Goal: Information Seeking & Learning: Learn about a topic

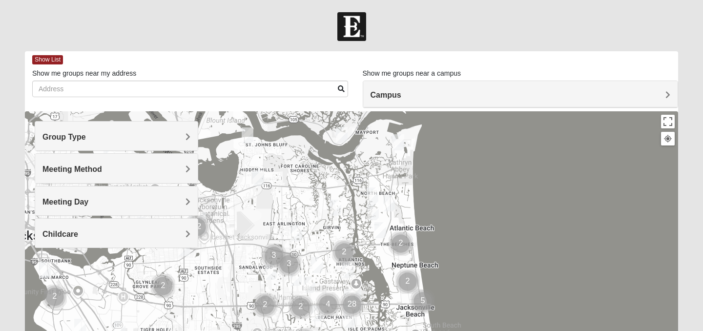
click at [127, 135] on h4 "Group Type" at bounding box center [117, 136] width 148 height 9
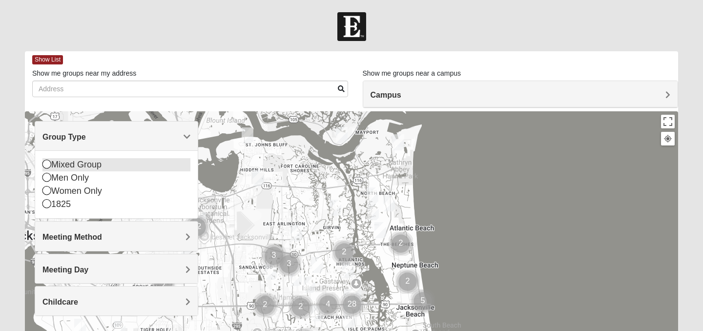
click at [47, 166] on icon at bounding box center [47, 164] width 9 height 9
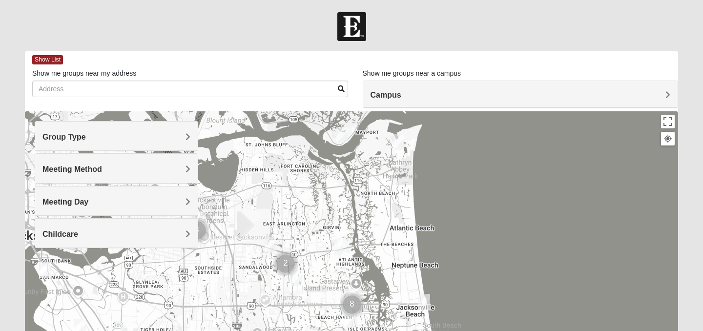
click at [146, 172] on h4 "Meeting Method" at bounding box center [117, 169] width 148 height 9
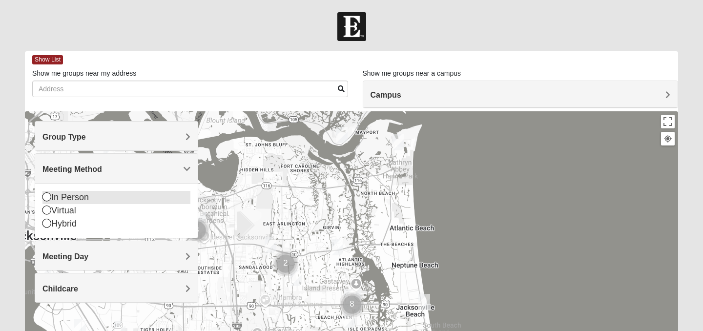
click at [77, 199] on div "In Person" at bounding box center [117, 197] width 148 height 13
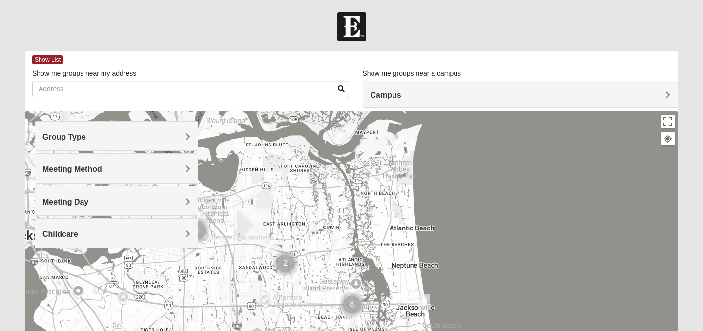
click at [176, 197] on h4 "Meeting Day" at bounding box center [117, 201] width 148 height 9
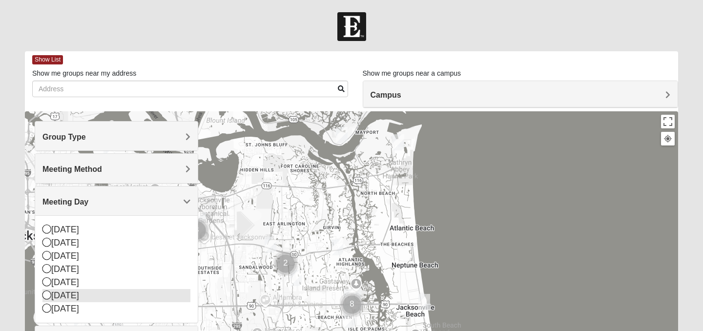
click at [47, 295] on icon at bounding box center [47, 295] width 9 height 9
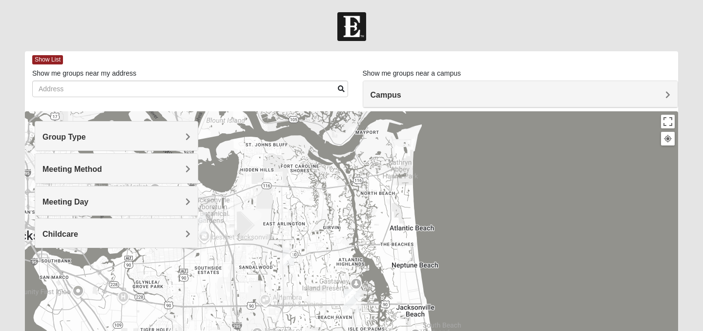
click at [86, 203] on span "Meeting Day" at bounding box center [66, 202] width 46 height 8
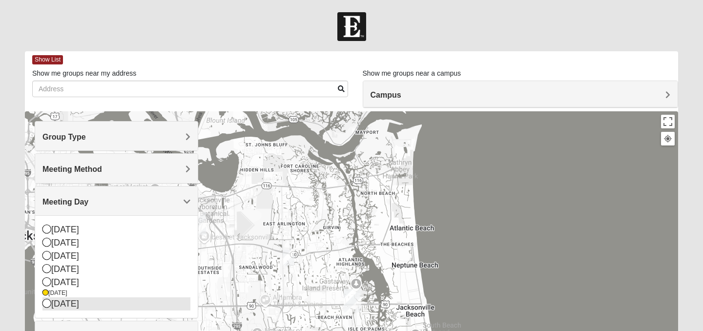
click at [46, 304] on icon at bounding box center [47, 303] width 9 height 9
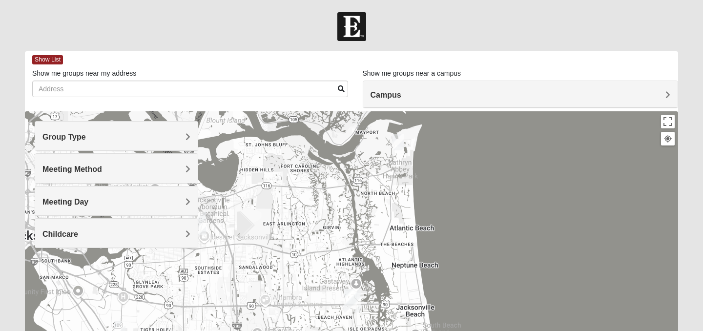
click at [128, 234] on h4 "Childcare" at bounding box center [117, 234] width 148 height 9
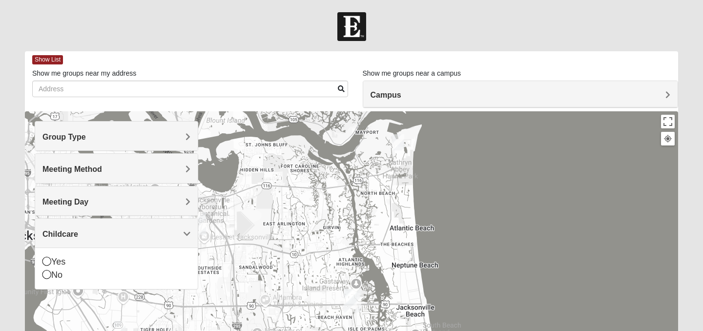
click at [129, 224] on div "Childcare" at bounding box center [116, 233] width 163 height 29
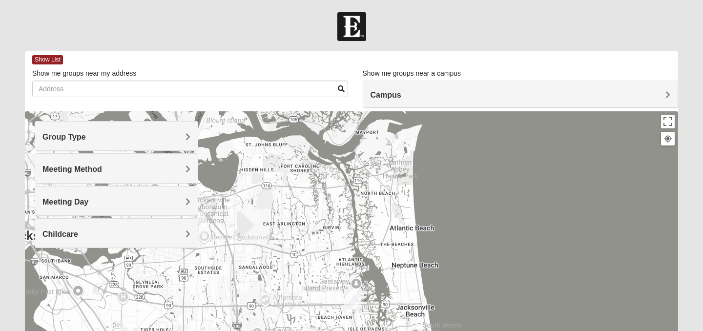
click at [400, 141] on img "Mixed Reed-Watkins 32266" at bounding box center [399, 142] width 12 height 16
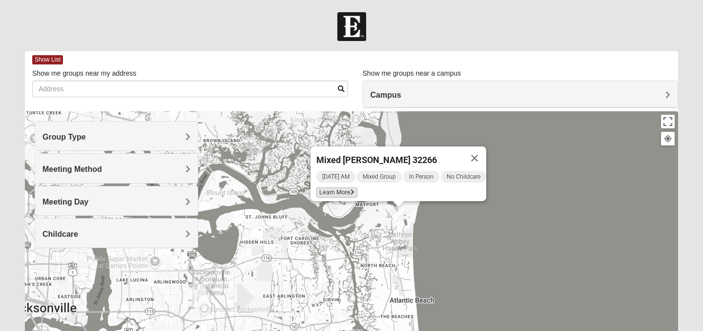
click at [342, 189] on span "Learn More" at bounding box center [337, 193] width 41 height 10
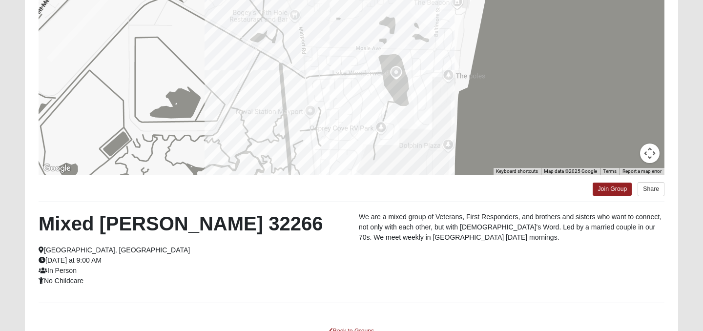
scroll to position [197, 0]
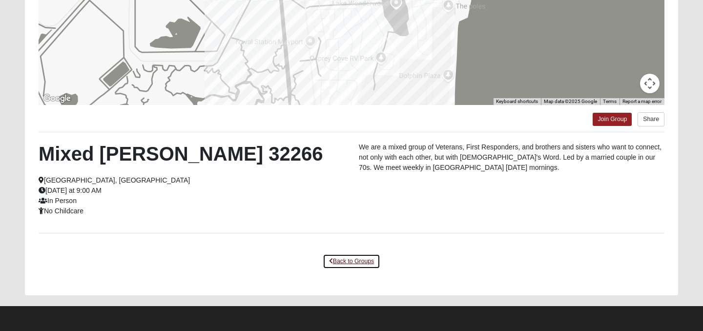
click at [340, 258] on link "Back to Groups" at bounding box center [352, 261] width 58 height 15
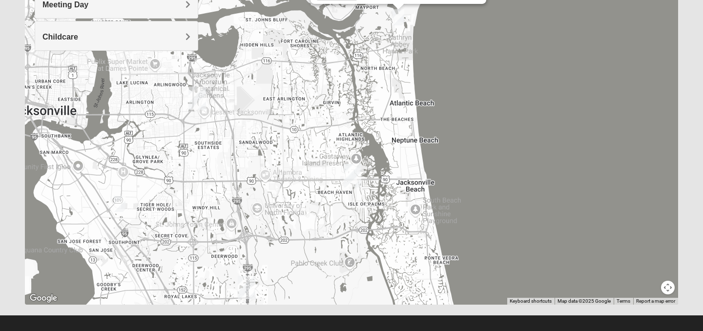
click at [122, 204] on img "Mixed Hunt 32216" at bounding box center [120, 204] width 12 height 16
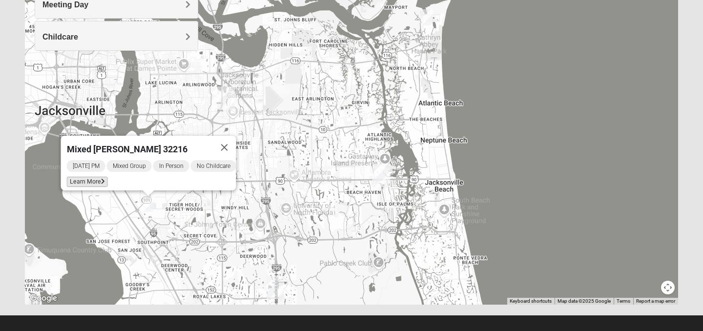
click at [86, 178] on span "Learn More" at bounding box center [87, 182] width 41 height 10
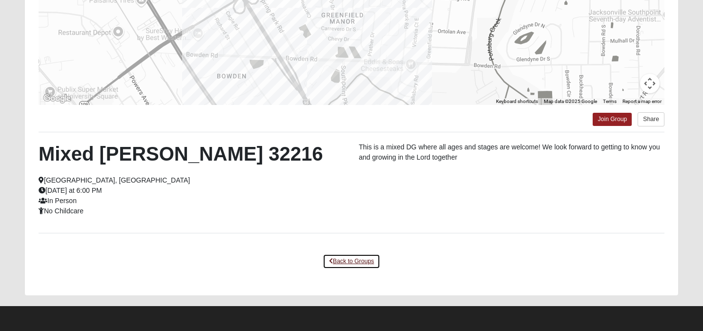
click at [348, 265] on link "Back to Groups" at bounding box center [352, 261] width 58 height 15
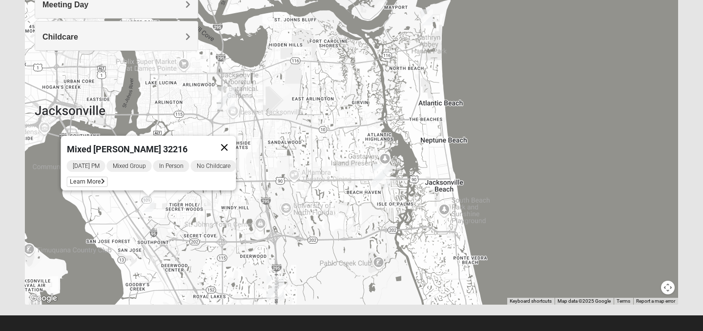
click at [233, 137] on button "Close" at bounding box center [224, 147] width 23 height 23
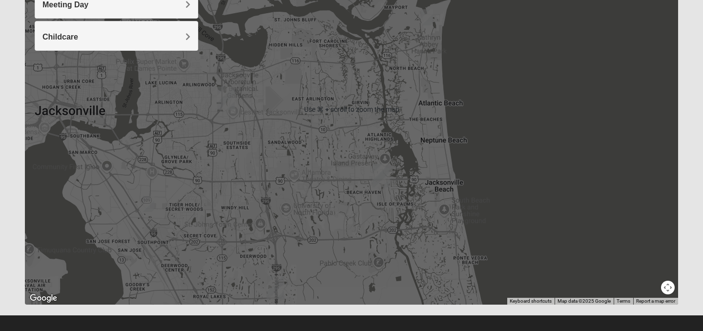
scroll to position [207, 0]
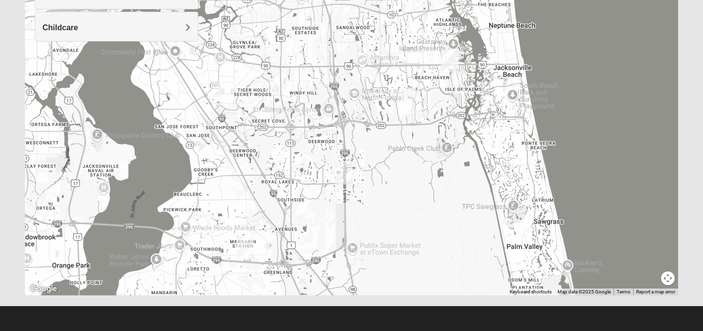
drag, startPoint x: 218, startPoint y: 222, endPoint x: 286, endPoint y: 114, distance: 128.0
click at [286, 114] on div at bounding box center [352, 100] width 654 height 391
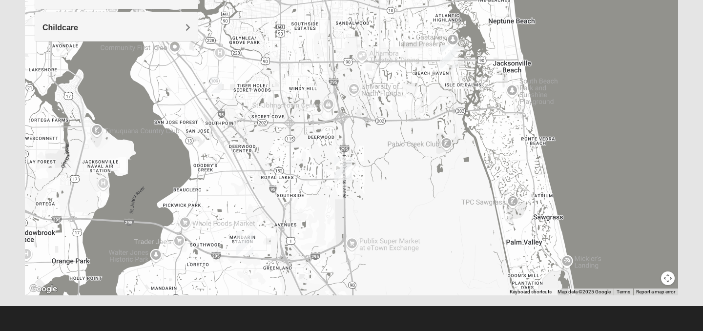
click at [449, 53] on img "San Pablo" at bounding box center [450, 56] width 18 height 23
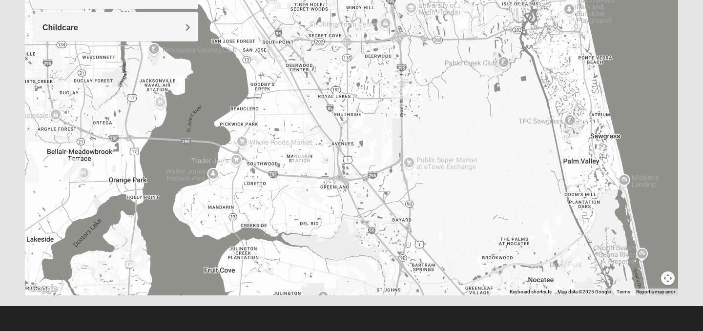
drag, startPoint x: 419, startPoint y: 75, endPoint x: 439, endPoint y: -29, distance: 106.0
click at [439, 0] on html "Log In Find A Group Error Show List Loading Groups" at bounding box center [351, 62] width 703 height 538
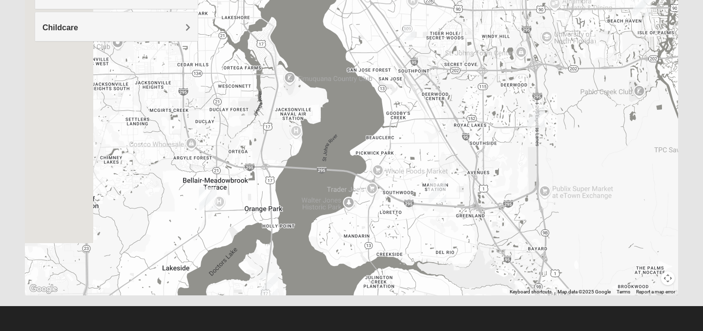
drag, startPoint x: 428, startPoint y: 136, endPoint x: 641, endPoint y: 210, distance: 225.3
click at [641, 210] on div "[GEOGRAPHIC_DATA] [STREET_ADDRESS]" at bounding box center [352, 100] width 654 height 391
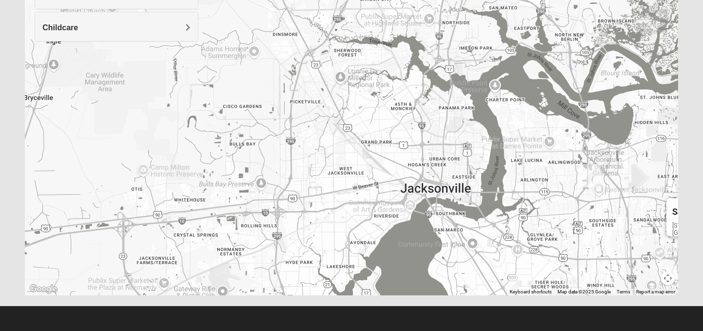
drag, startPoint x: 607, startPoint y: 230, endPoint x: 331, endPoint y: 109, distance: 301.2
click at [331, 109] on div "[GEOGRAPHIC_DATA] [STREET_ADDRESS]" at bounding box center [352, 100] width 654 height 391
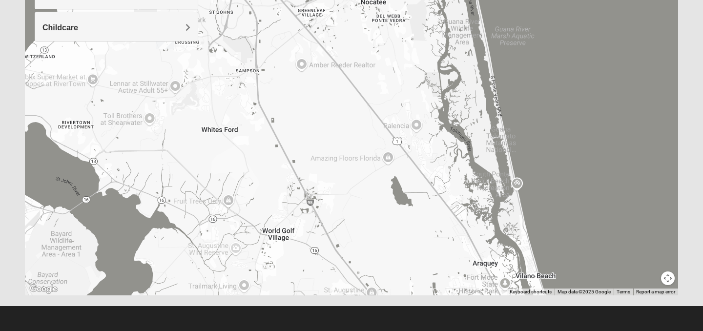
drag, startPoint x: 253, startPoint y: 149, endPoint x: 524, endPoint y: 179, distance: 273.4
click at [524, 179] on div "[GEOGRAPHIC_DATA] [STREET_ADDRESS]" at bounding box center [352, 100] width 654 height 391
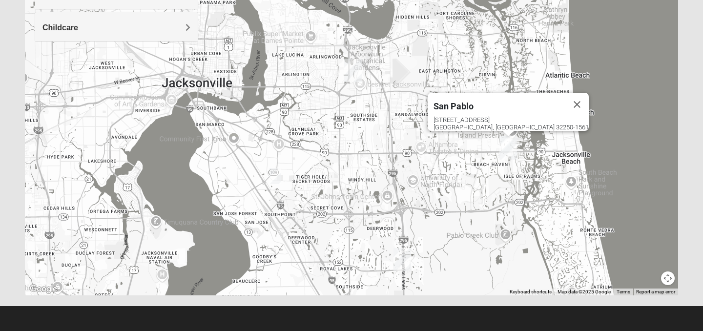
drag, startPoint x: 532, startPoint y: 157, endPoint x: 532, endPoint y: 240, distance: 83.0
click at [532, 240] on div "[GEOGRAPHIC_DATA] [STREET_ADDRESS]" at bounding box center [352, 100] width 654 height 391
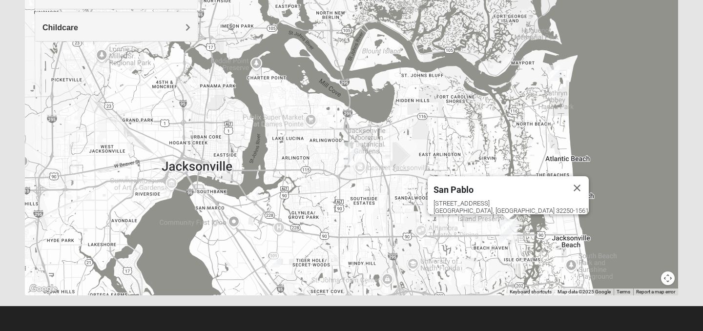
drag, startPoint x: 446, startPoint y: 186, endPoint x: 446, endPoint y: 270, distance: 84.0
click at [446, 270] on div "[GEOGRAPHIC_DATA] [STREET_ADDRESS]" at bounding box center [352, 100] width 654 height 391
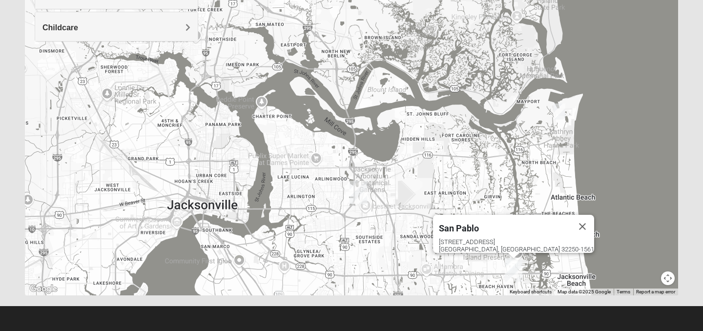
drag, startPoint x: 137, startPoint y: 146, endPoint x: 153, endPoint y: 219, distance: 74.9
click at [153, 219] on div "[GEOGRAPHIC_DATA] [STREET_ADDRESS]" at bounding box center [352, 100] width 654 height 391
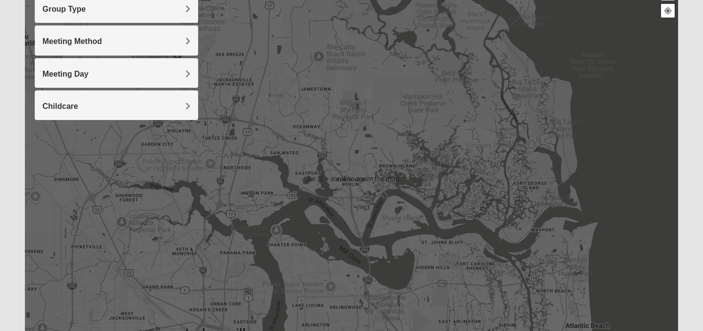
scroll to position [116, 0]
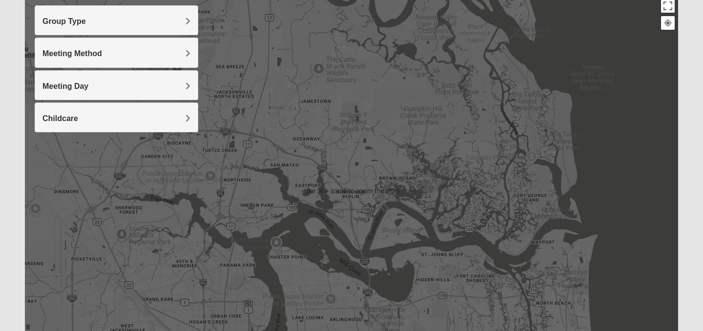
click at [138, 90] on h4 "Meeting Day" at bounding box center [117, 86] width 148 height 9
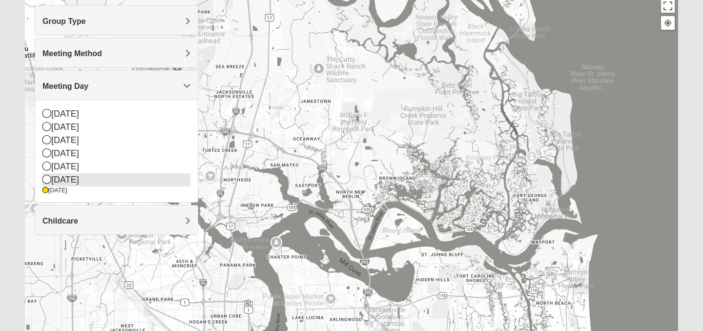
click at [47, 178] on icon at bounding box center [47, 179] width 9 height 9
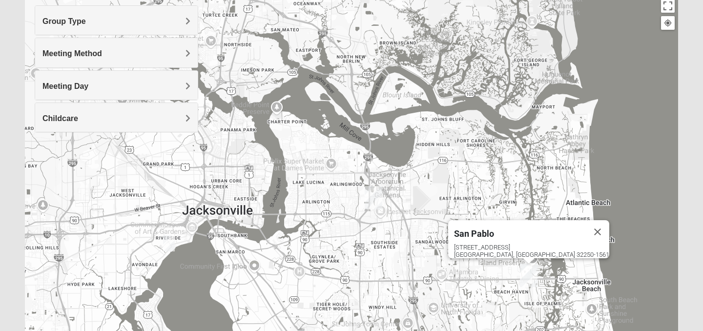
drag, startPoint x: 366, startPoint y: 278, endPoint x: 364, endPoint y: 141, distance: 137.3
click at [364, 141] on div "[GEOGRAPHIC_DATA] [STREET_ADDRESS]" at bounding box center [352, 191] width 654 height 391
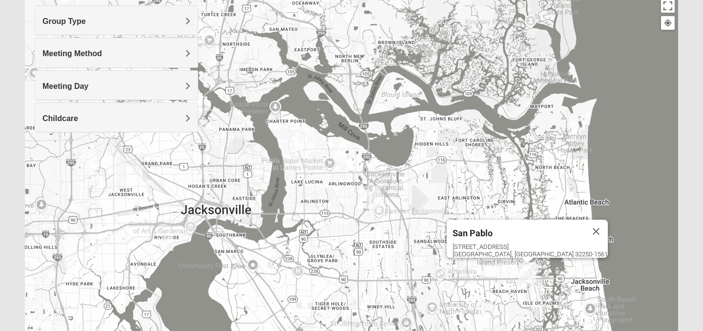
click at [464, 234] on img "Mixed Cross 32246" at bounding box center [464, 232] width 12 height 16
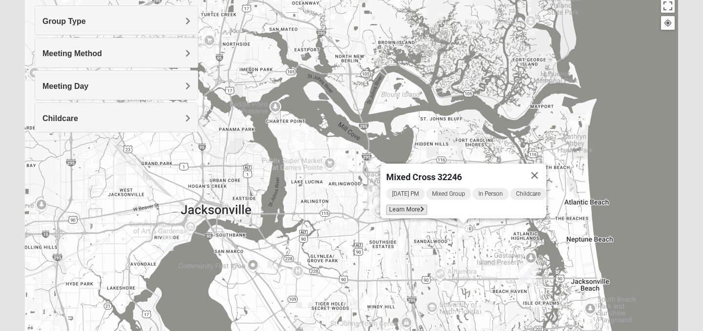
click at [416, 205] on span "Learn More" at bounding box center [406, 210] width 41 height 10
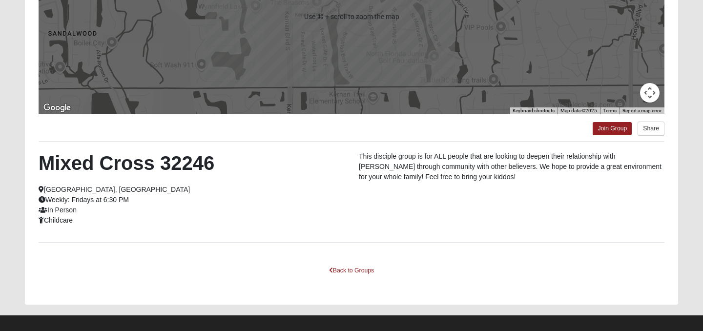
scroll to position [197, 0]
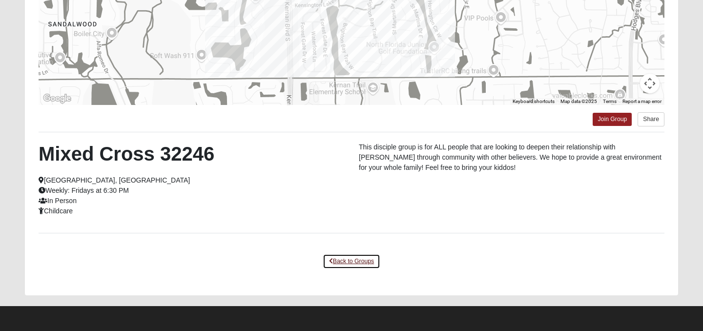
click at [337, 262] on link "Back to Groups" at bounding box center [352, 261] width 58 height 15
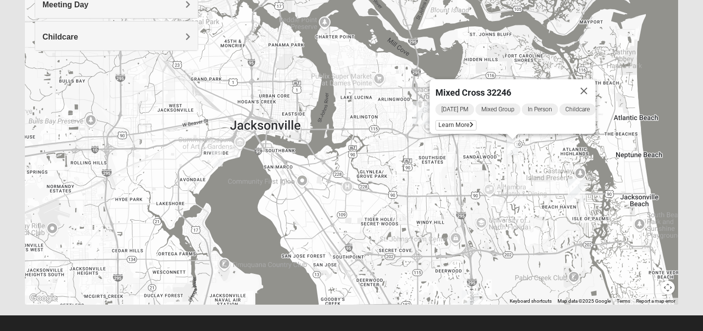
drag, startPoint x: 440, startPoint y: 241, endPoint x: 491, endPoint y: 244, distance: 51.4
click at [491, 244] on div "Mixed Cross 32246 [DATE] PM Mixed Group In Person Childcare Learn More" at bounding box center [352, 109] width 654 height 391
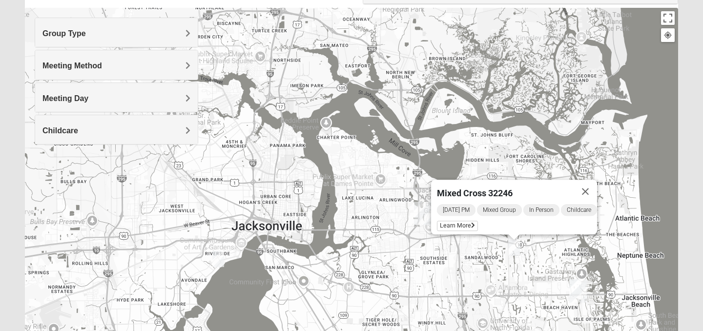
scroll to position [97, 0]
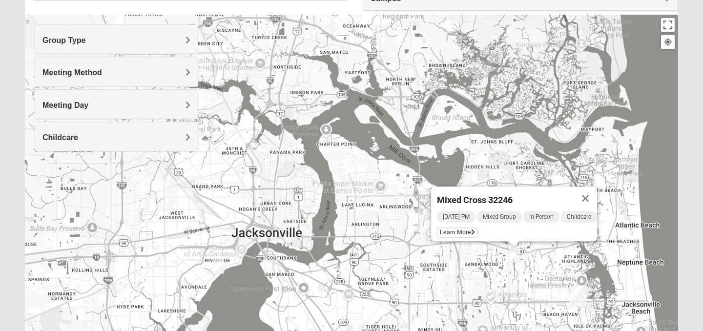
click at [139, 44] on h4 "Group Type" at bounding box center [117, 40] width 148 height 9
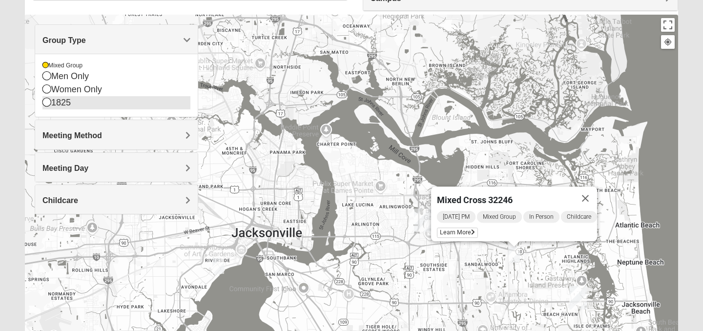
click at [47, 101] on icon at bounding box center [47, 102] width 9 height 9
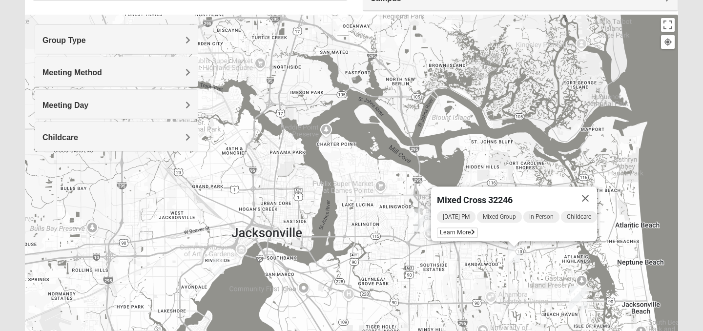
click at [153, 39] on h4 "Group Type" at bounding box center [117, 40] width 148 height 9
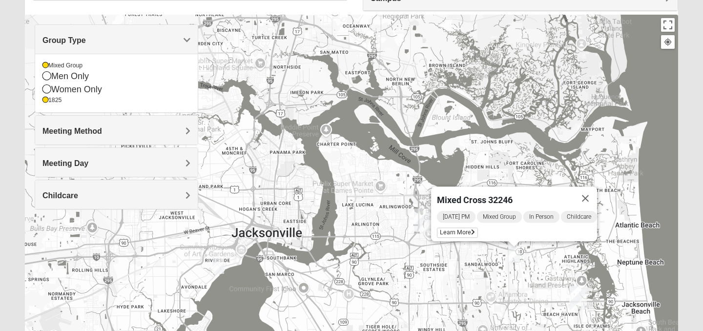
click at [175, 37] on h4 "Group Type" at bounding box center [117, 40] width 148 height 9
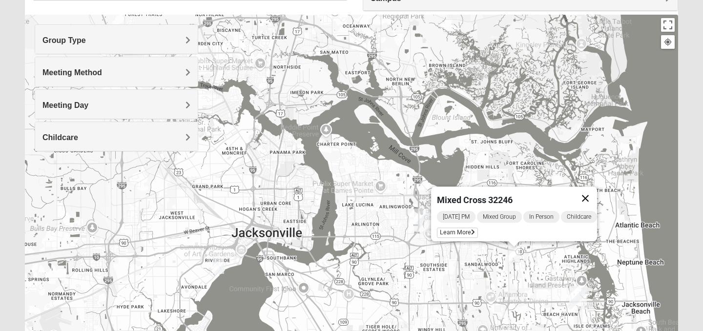
click at [590, 189] on button "Close" at bounding box center [585, 198] width 23 height 23
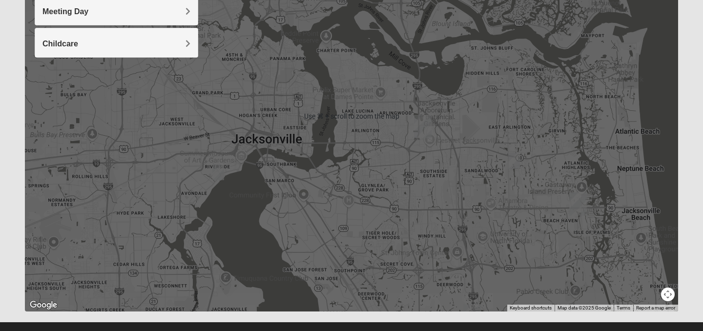
scroll to position [207, 0]
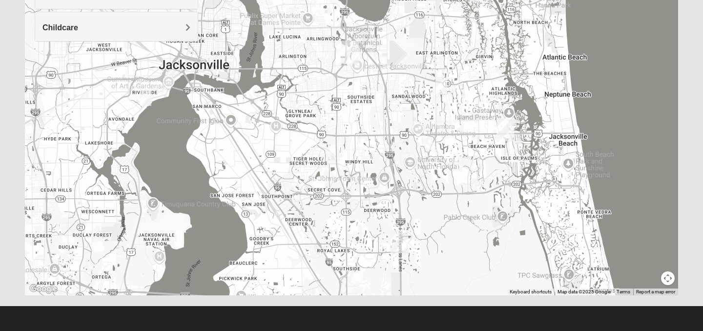
drag, startPoint x: 489, startPoint y: 229, endPoint x: 414, endPoint y: 167, distance: 96.8
click at [414, 167] on div at bounding box center [352, 100] width 654 height 391
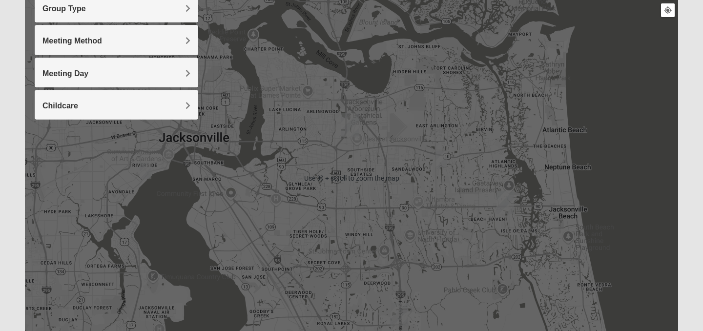
scroll to position [118, 0]
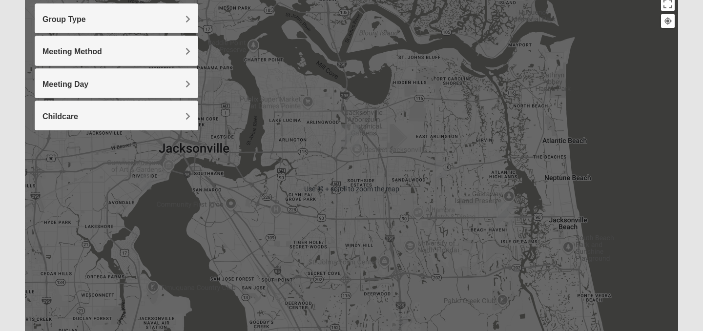
click at [170, 78] on div "Meeting Day" at bounding box center [116, 83] width 163 height 29
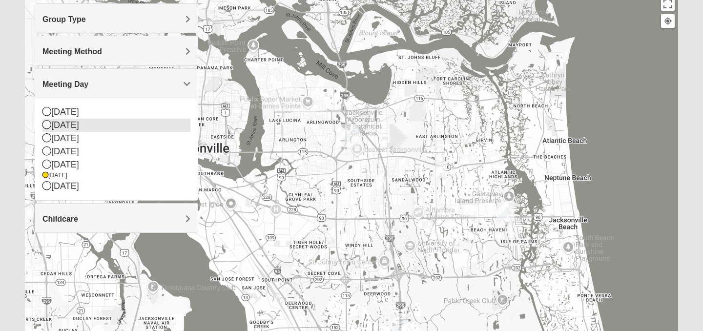
click at [43, 125] on icon at bounding box center [47, 124] width 9 height 9
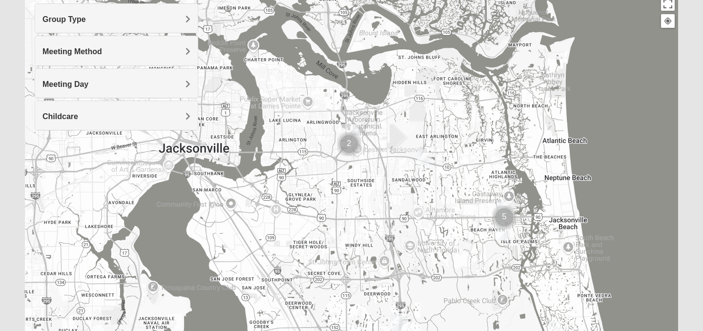
click at [505, 233] on img "Mixed Irish 32224" at bounding box center [503, 233] width 12 height 16
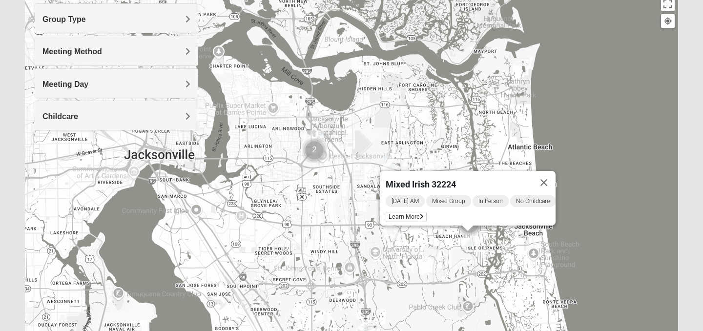
drag, startPoint x: 490, startPoint y: 252, endPoint x: 453, endPoint y: 258, distance: 37.7
click at [453, 258] on div "Mixed Irish 32224 [DATE] AM Mixed Group In Person No Childcare Learn More" at bounding box center [352, 189] width 654 height 391
click at [427, 267] on div "Mixed Irish 32224 [DATE] AM Mixed Group In Person No Childcare Learn More" at bounding box center [352, 189] width 654 height 391
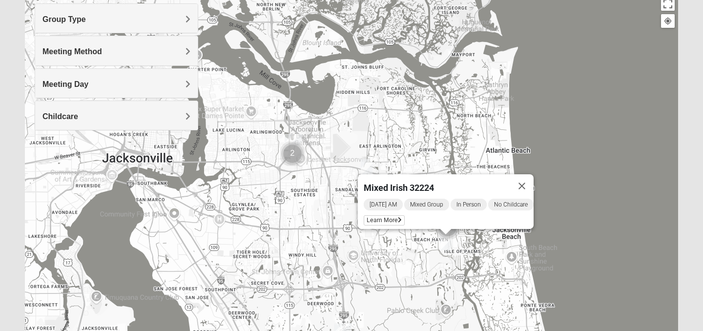
drag, startPoint x: 435, startPoint y: 266, endPoint x: 412, endPoint y: 270, distance: 22.7
click at [412, 270] on div "Mixed Irish 32224 [DATE] AM Mixed Group In Person No Childcare Learn More" at bounding box center [352, 189] width 654 height 391
click at [532, 174] on button "Close" at bounding box center [522, 185] width 23 height 23
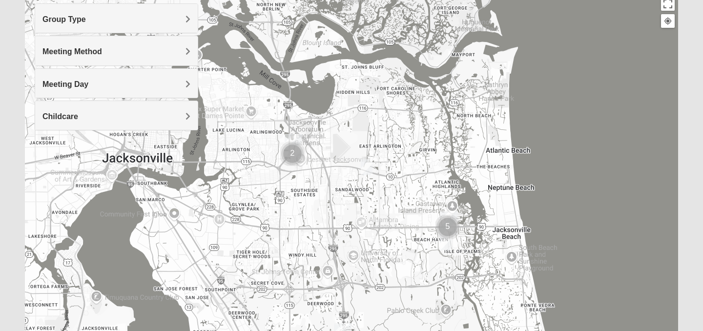
click at [367, 165] on img "Mixed Bell-Higgins 32246" at bounding box center [367, 167] width 12 height 16
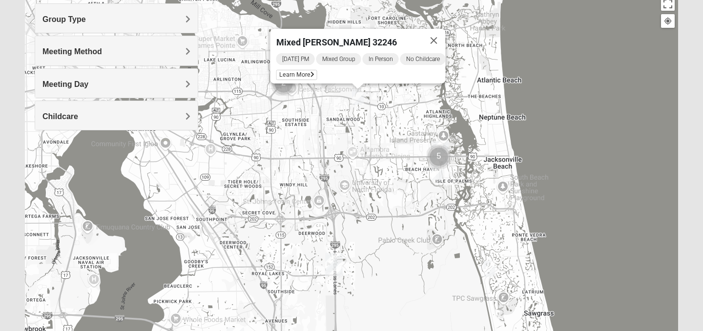
drag, startPoint x: 378, startPoint y: 241, endPoint x: 366, endPoint y: 165, distance: 77.6
click at [366, 165] on div "Mixed [PERSON_NAME] 32246 [DATE] PM Mixed Group In Person No Childcare Learn Mo…" at bounding box center [352, 189] width 654 height 391
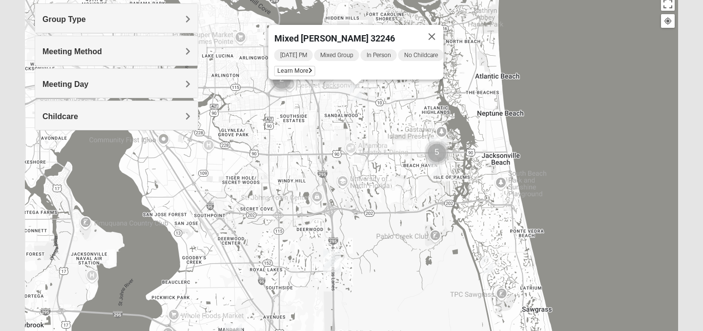
click at [488, 269] on img "Mixed Morales 32082" at bounding box center [488, 265] width 12 height 16
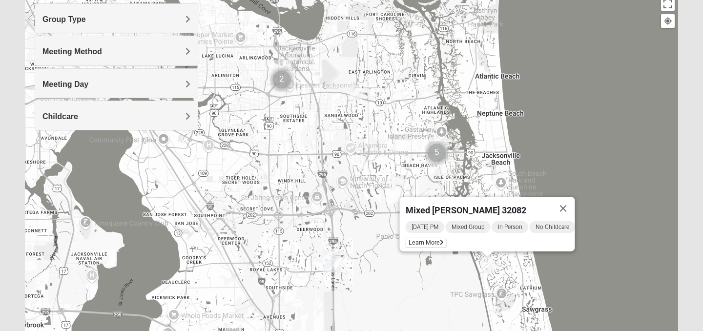
click at [335, 256] on img "Baymeadows" at bounding box center [332, 260] width 18 height 23
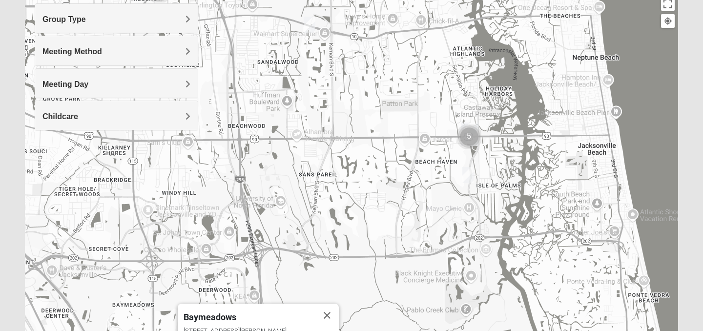
drag, startPoint x: 505, startPoint y: 140, endPoint x: 505, endPoint y: 168, distance: 27.9
click at [505, 168] on div "Baymeadows [STREET_ADDRESS][PERSON_NAME]" at bounding box center [352, 189] width 654 height 391
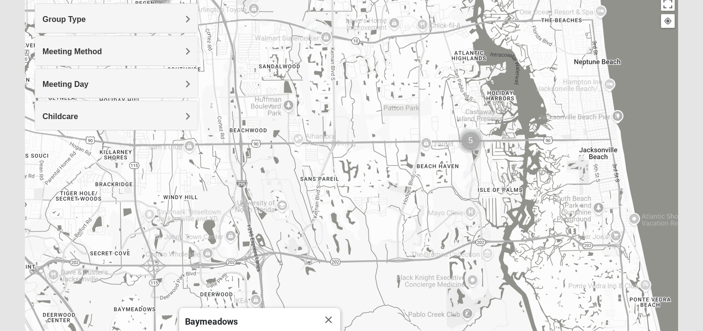
click at [94, 29] on div "Group Type" at bounding box center [116, 18] width 163 height 29
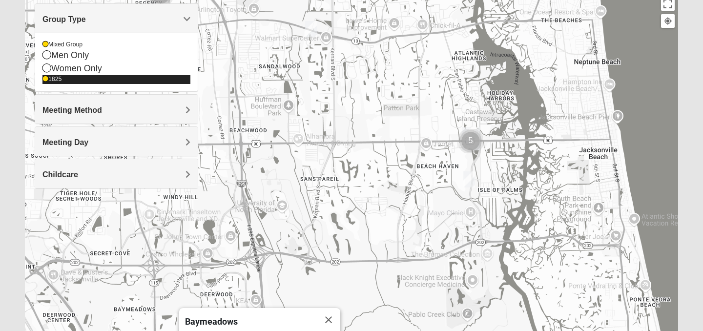
click at [46, 80] on icon at bounding box center [46, 79] width 6 height 6
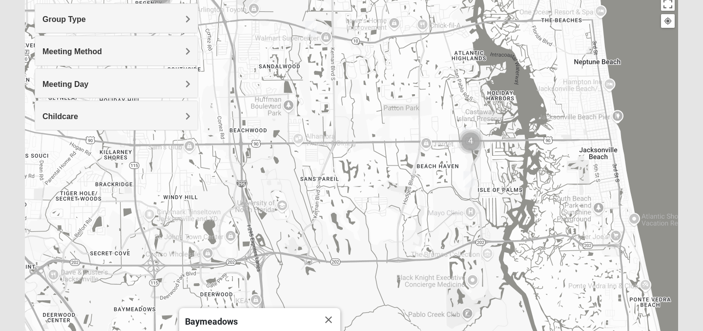
click at [137, 16] on h4 "Group Type" at bounding box center [117, 19] width 148 height 9
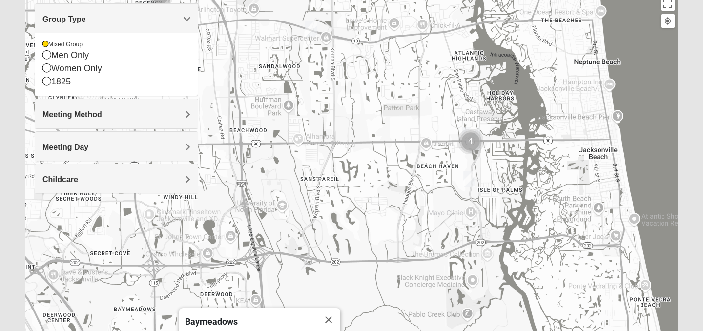
click at [102, 109] on div "Meeting Method" at bounding box center [116, 113] width 163 height 29
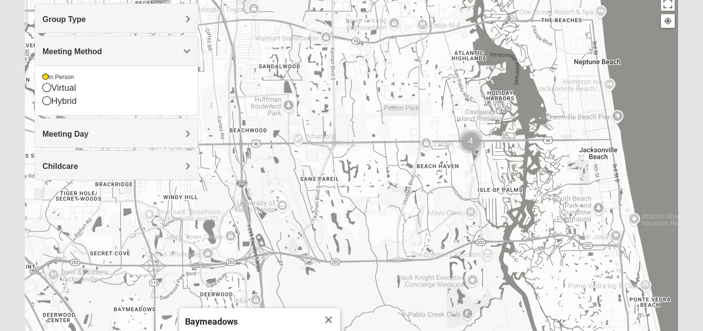
click at [102, 132] on h4 "Meeting Day" at bounding box center [117, 133] width 148 height 9
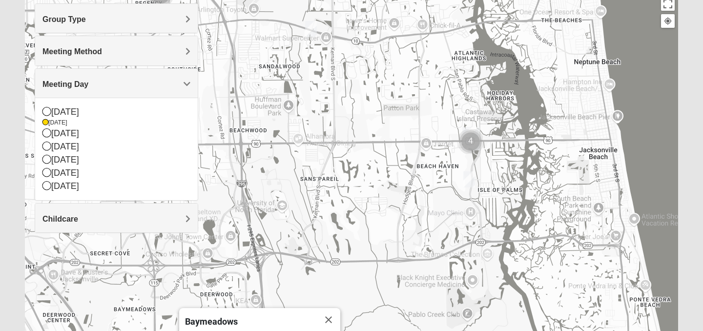
click at [101, 212] on div "Childcare" at bounding box center [116, 218] width 163 height 29
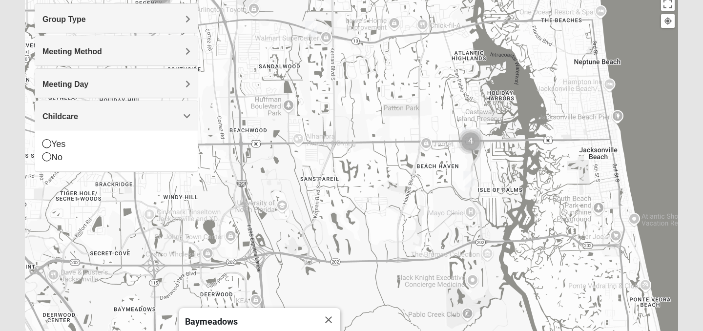
click at [311, 29] on img "Mixed Bell-Higgins 32246" at bounding box center [311, 29] width 12 height 16
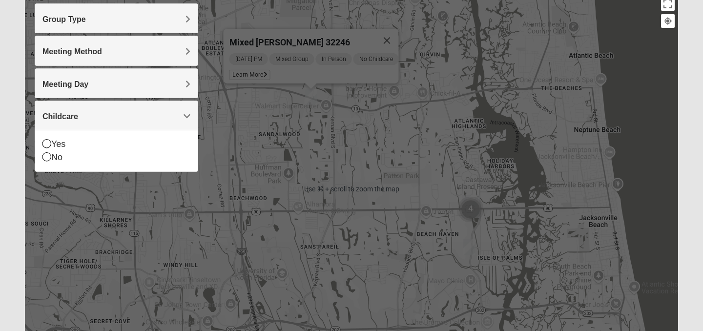
click at [470, 249] on img "Mixed Irish 32224" at bounding box center [470, 247] width 12 height 16
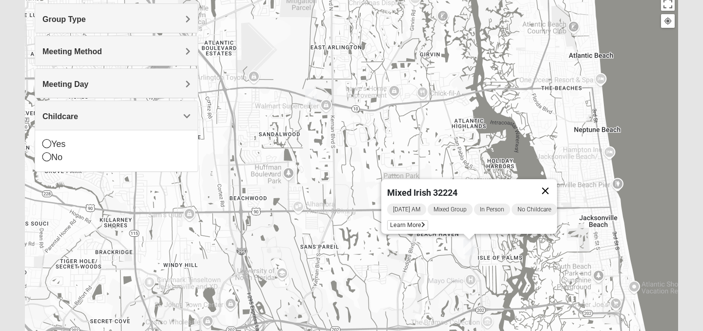
click at [552, 183] on button "Close" at bounding box center [545, 190] width 23 height 23
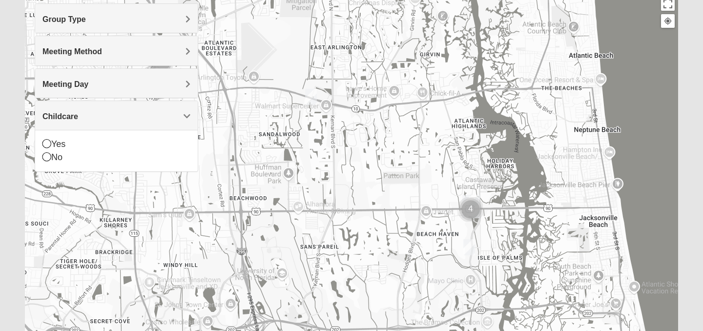
click at [468, 207] on img "Cluster of 4 groups" at bounding box center [471, 209] width 24 height 24
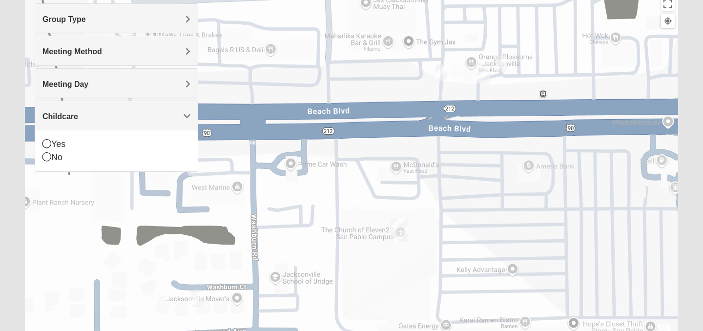
click at [198, 299] on img "Mixed Ollier 32250" at bounding box center [198, 299] width 12 height 16
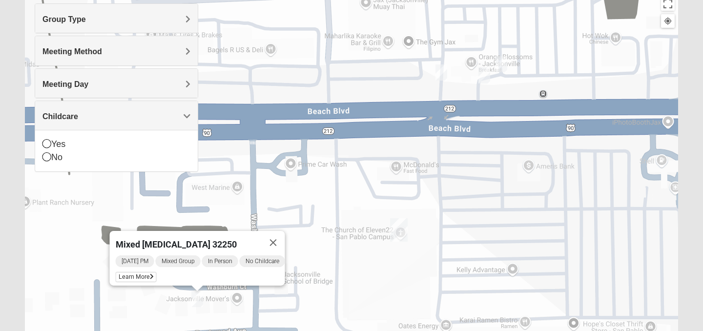
click at [441, 72] on img "On Campus Mixed Long 32250" at bounding box center [442, 72] width 12 height 16
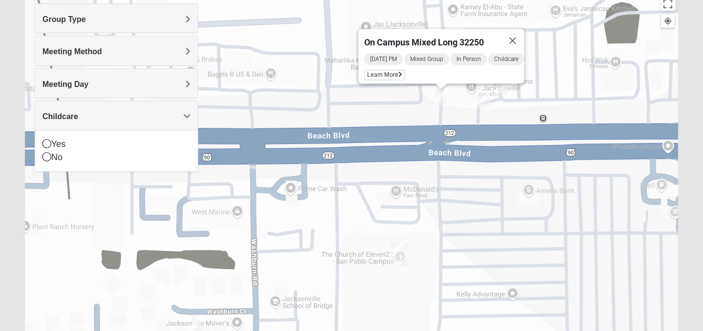
click at [484, 96] on img "On Campus Mixed Salazar 32250" at bounding box center [485, 100] width 12 height 16
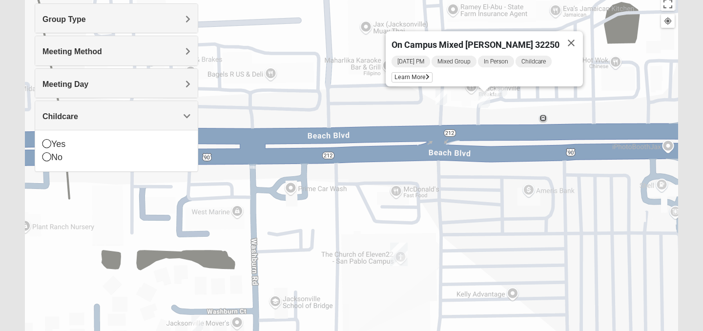
click at [501, 91] on img "On Campus Mixed Barnett 32250" at bounding box center [502, 89] width 12 height 16
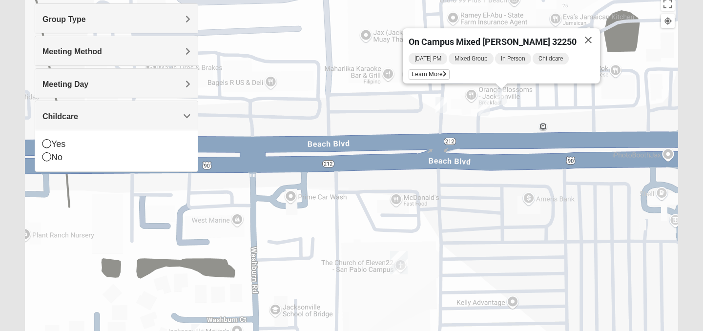
click at [482, 107] on img "On Campus Mixed Salazar 32250" at bounding box center [485, 108] width 12 height 16
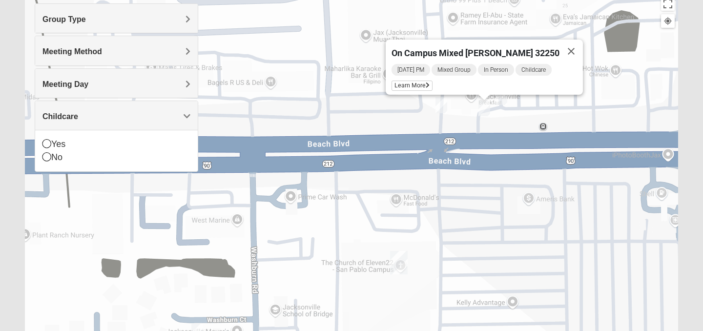
click at [443, 107] on img "On Campus Mixed Long 32250" at bounding box center [442, 105] width 12 height 16
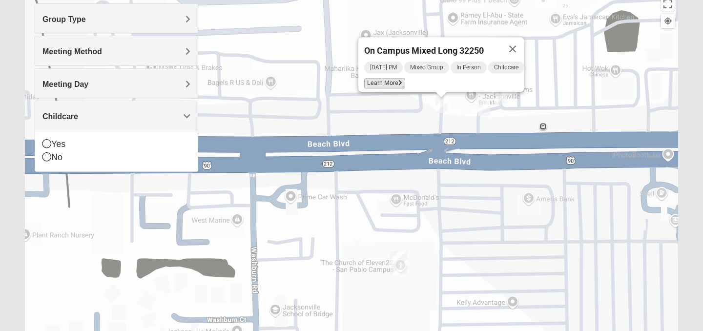
click at [386, 81] on span "Learn More" at bounding box center [384, 83] width 41 height 10
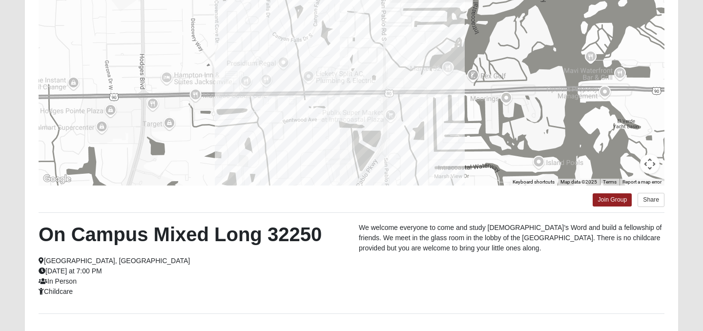
scroll to position [190, 0]
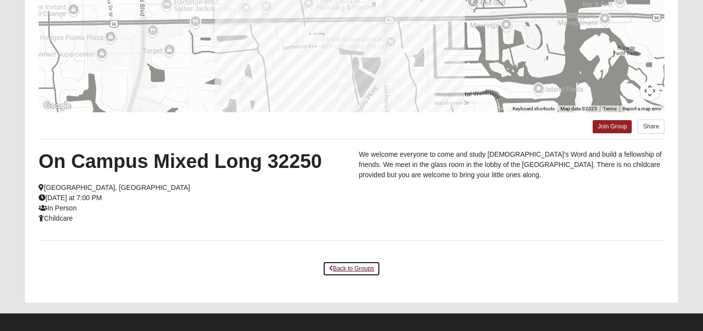
click at [350, 271] on link "Back to Groups" at bounding box center [352, 268] width 58 height 15
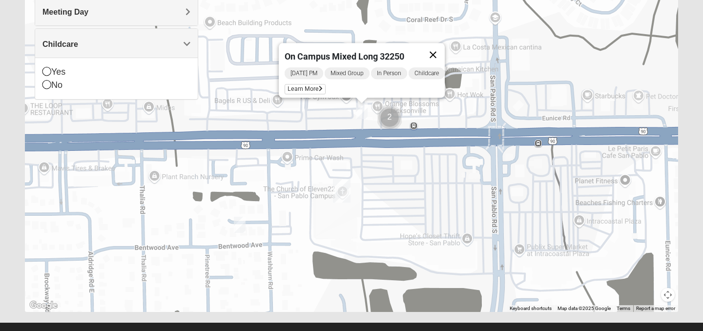
click at [440, 51] on button "Close" at bounding box center [433, 54] width 23 height 23
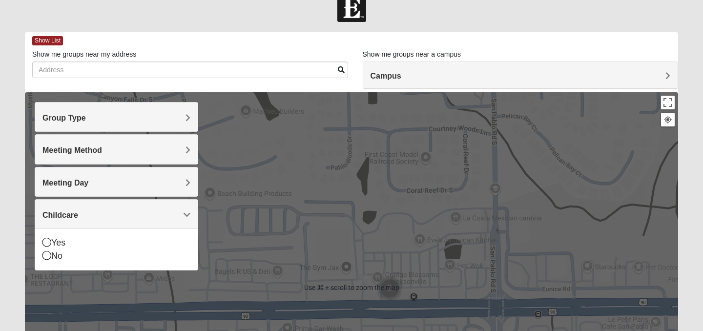
scroll to position [0, 0]
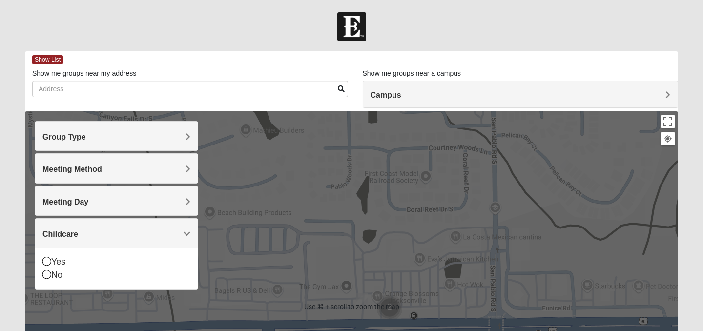
click at [438, 86] on div "Campus" at bounding box center [520, 94] width 315 height 26
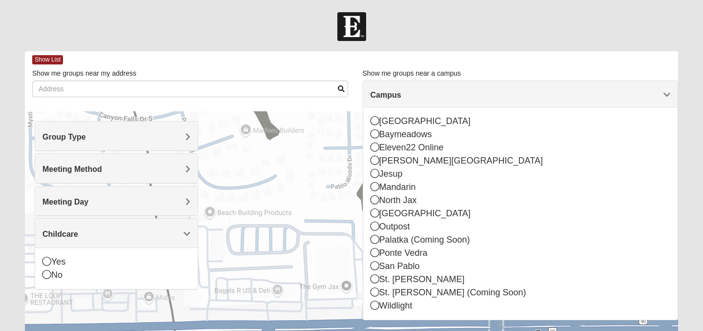
click at [438, 89] on div "Campus" at bounding box center [520, 94] width 315 height 26
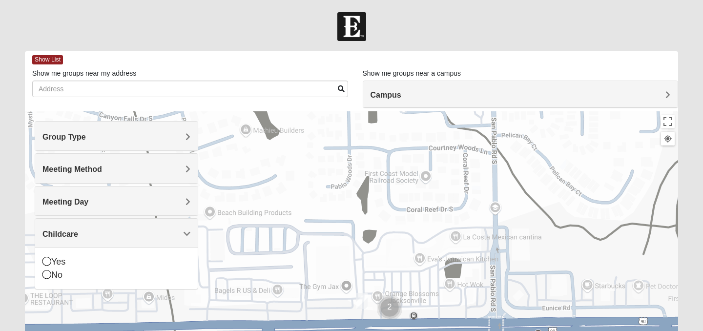
click at [102, 141] on h4 "Group Type" at bounding box center [117, 136] width 148 height 9
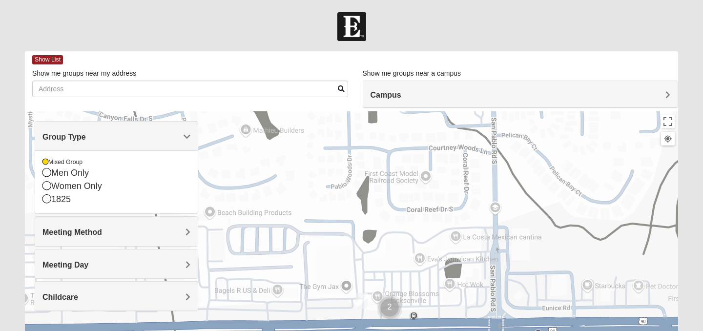
click at [102, 142] on div "Group Type" at bounding box center [116, 136] width 163 height 29
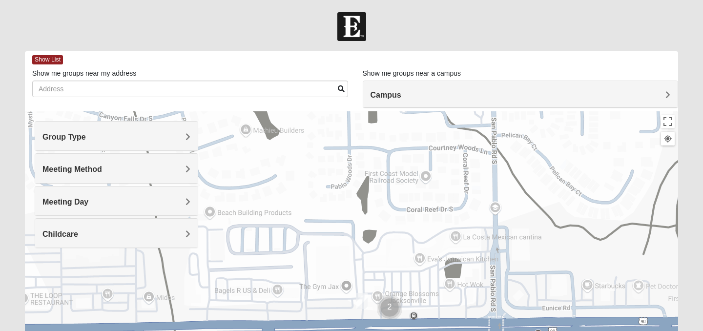
click at [101, 168] on span "Meeting Method" at bounding box center [73, 169] width 60 height 8
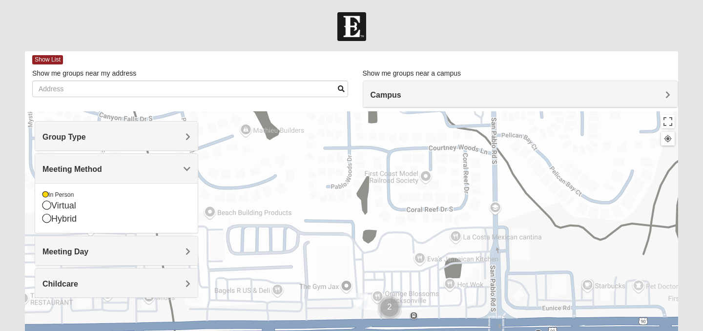
click at [117, 129] on div "Group Type" at bounding box center [116, 136] width 163 height 29
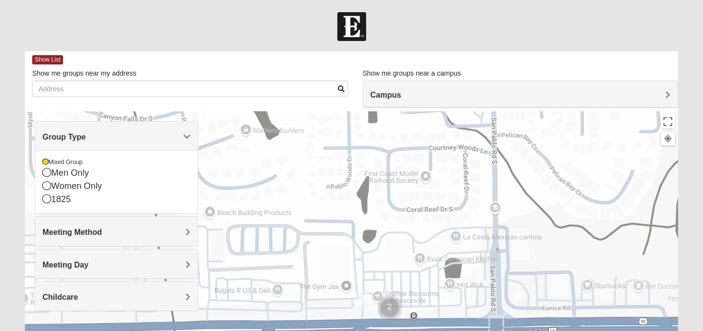
click at [111, 237] on div "Meeting Method" at bounding box center [116, 231] width 163 height 29
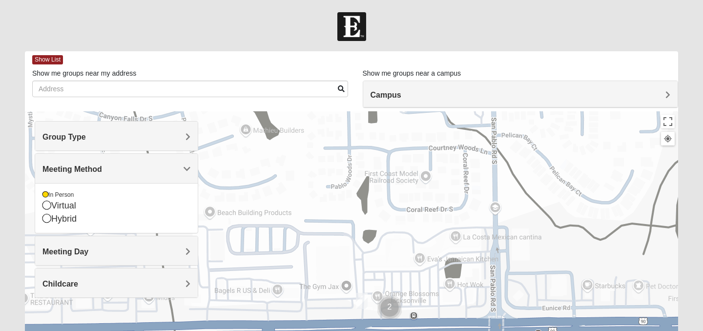
click at [102, 260] on div "Meeting Day" at bounding box center [116, 250] width 163 height 29
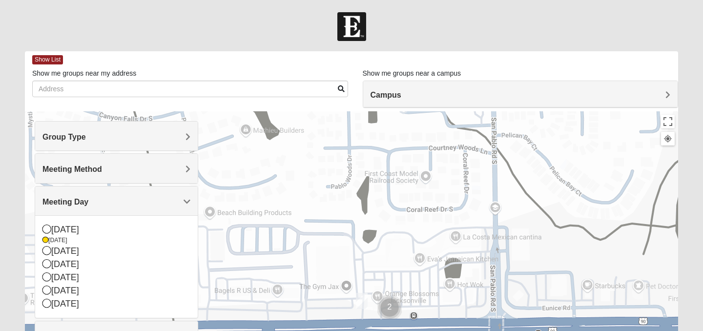
click at [258, 33] on div at bounding box center [351, 26] width 703 height 29
click at [671, 124] on button "Toggle fullscreen view" at bounding box center [668, 122] width 14 height 14
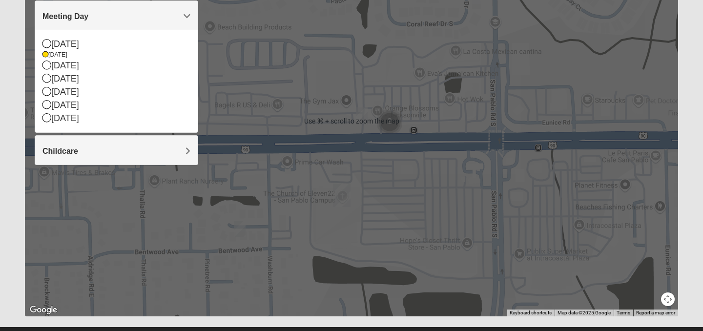
scroll to position [207, 0]
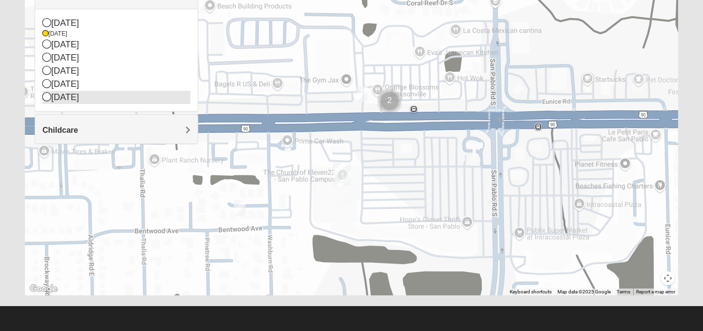
click at [46, 96] on icon at bounding box center [47, 96] width 9 height 9
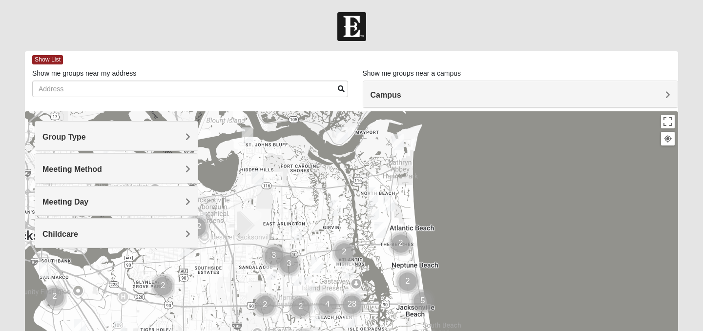
click at [334, 206] on img "Mens Fuller 32225" at bounding box center [336, 208] width 12 height 16
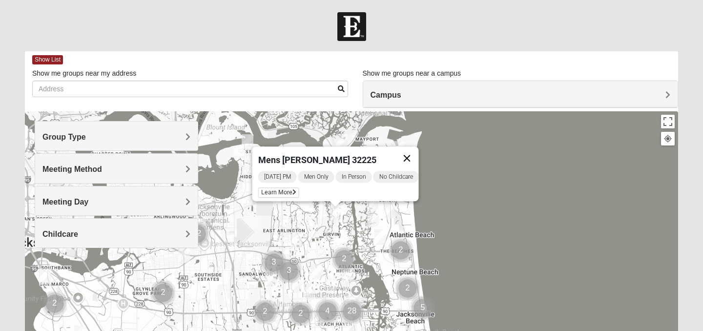
click at [416, 147] on button "Close" at bounding box center [407, 158] width 23 height 23
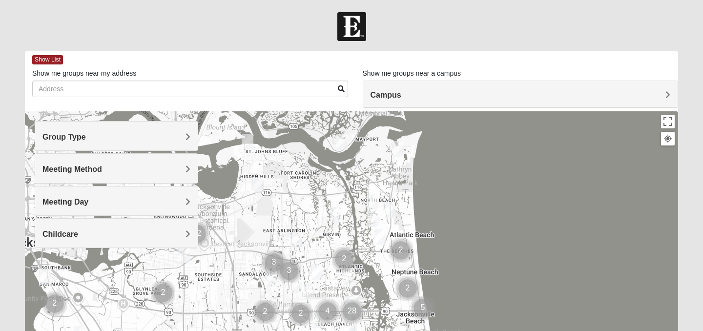
click at [149, 129] on div "Group Type" at bounding box center [116, 136] width 163 height 29
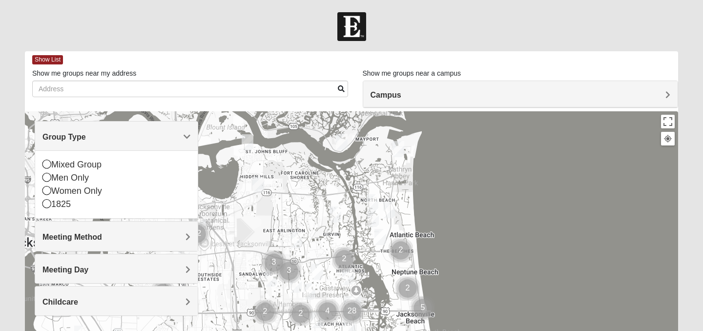
click at [85, 158] on div "Mixed Group Men Only Women Only 1825" at bounding box center [116, 184] width 163 height 68
click at [47, 164] on icon at bounding box center [47, 164] width 9 height 9
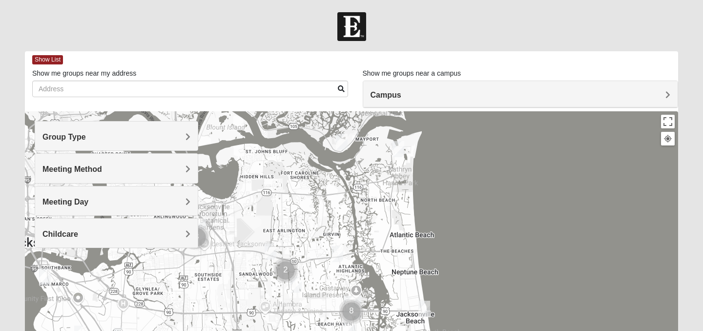
click at [143, 170] on h4 "Meeting Method" at bounding box center [117, 169] width 148 height 9
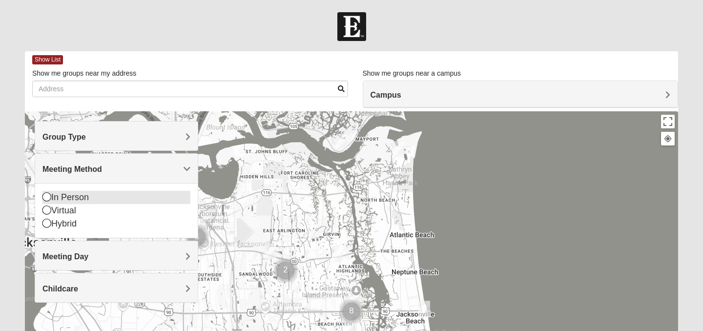
click at [73, 197] on div "In Person" at bounding box center [117, 197] width 148 height 13
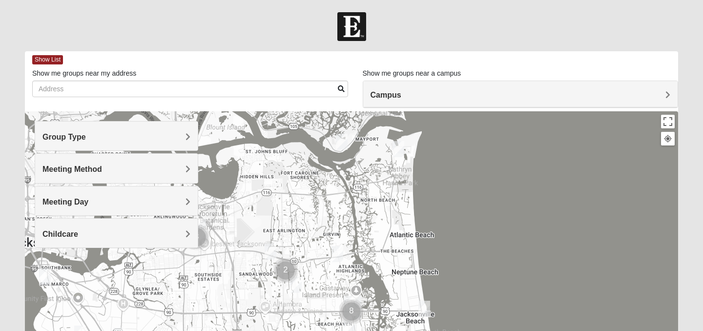
click at [75, 202] on span "Meeting Day" at bounding box center [66, 202] width 46 height 8
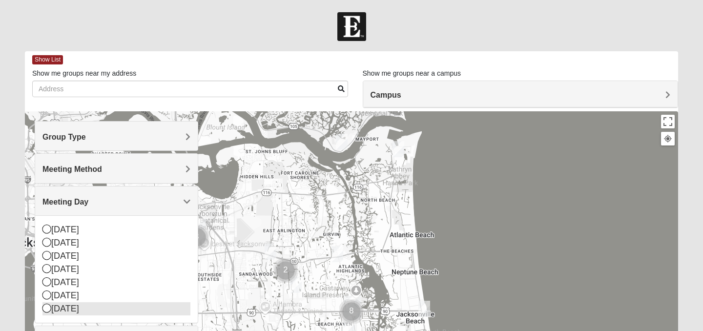
click at [46, 306] on icon at bounding box center [47, 308] width 9 height 9
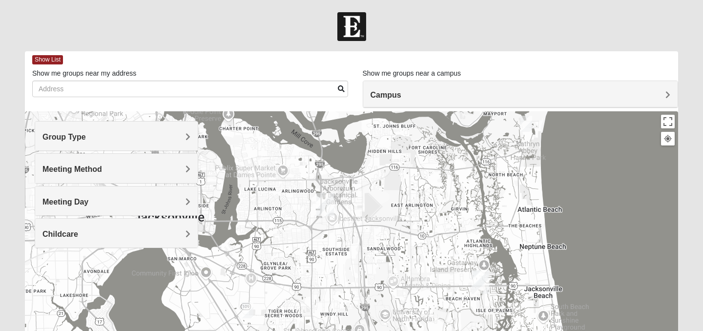
drag, startPoint x: 353, startPoint y: 262, endPoint x: 480, endPoint y: 233, distance: 129.9
click at [480, 233] on div at bounding box center [352, 306] width 654 height 391
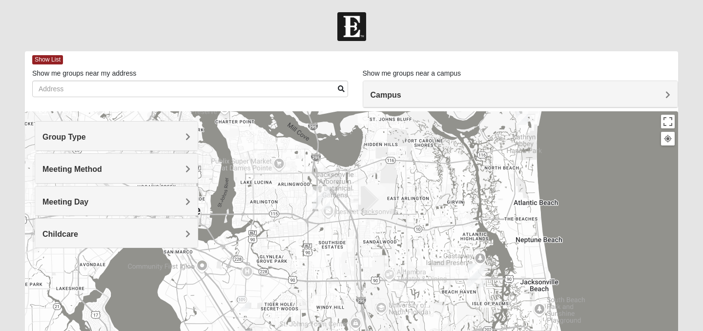
click at [522, 114] on img "Mixed Reed-Watkins 32266" at bounding box center [523, 117] width 12 height 16
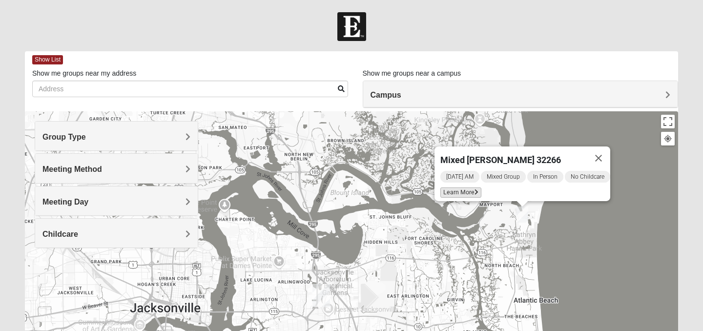
click at [457, 189] on span "Learn More" at bounding box center [461, 193] width 41 height 10
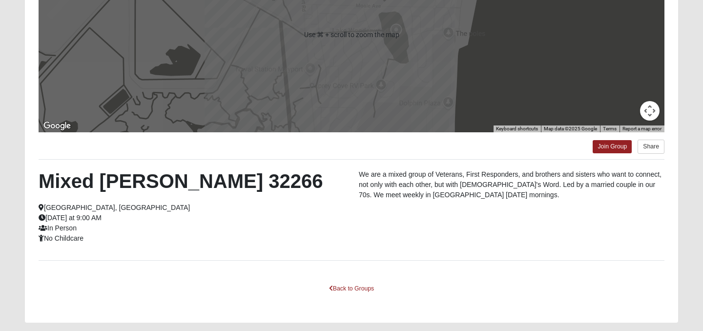
scroll to position [197, 0]
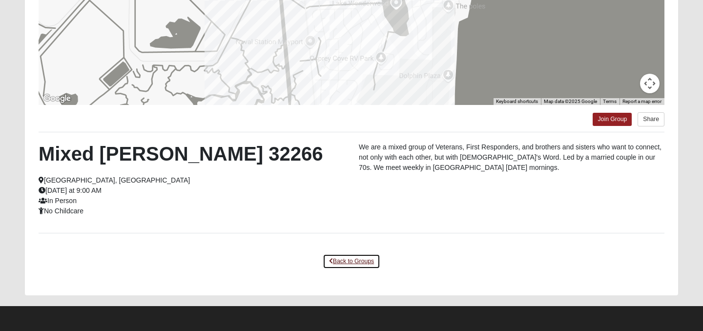
click at [359, 262] on link "Back to Groups" at bounding box center [352, 261] width 58 height 15
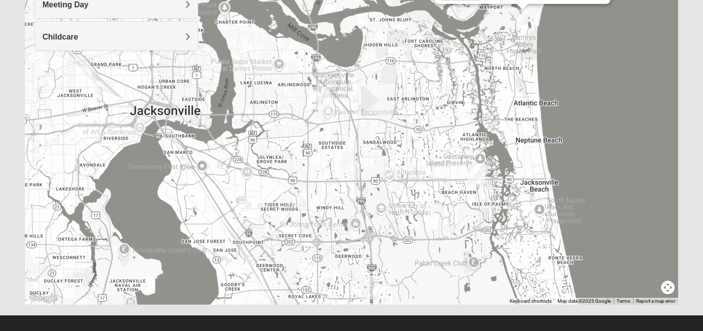
click at [246, 202] on img "Mixed Hunt 32216" at bounding box center [244, 204] width 12 height 16
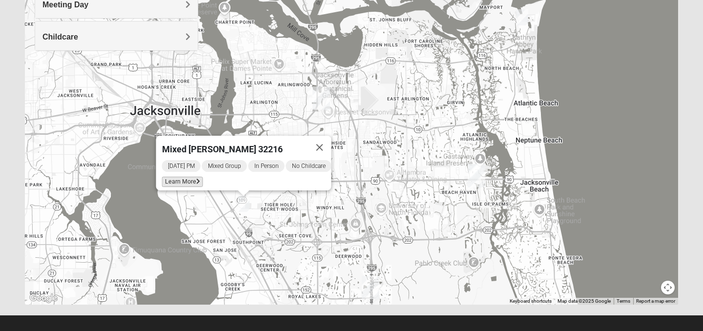
click at [179, 177] on span "Learn More" at bounding box center [182, 182] width 41 height 10
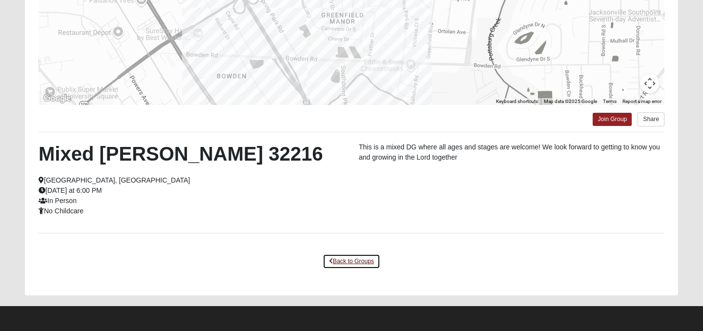
click at [342, 258] on link "Back to Groups" at bounding box center [352, 261] width 58 height 15
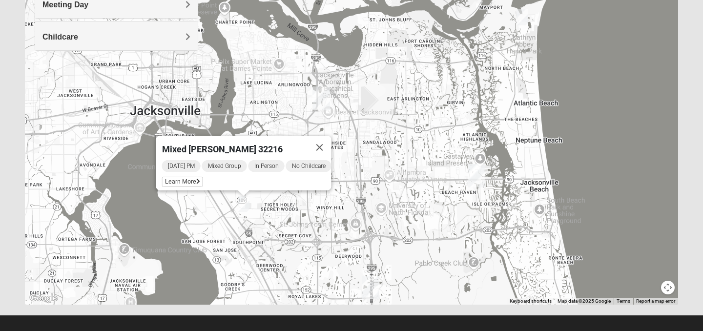
click at [336, 214] on div "Mixed [PERSON_NAME] 32216 [DATE] PM Mixed Group In Person No Childcare Learn Mo…" at bounding box center [352, 109] width 654 height 391
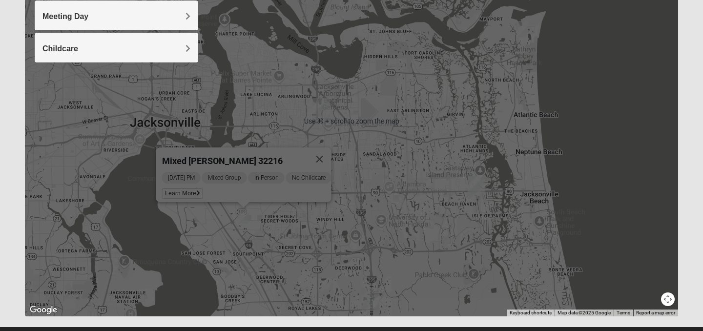
scroll to position [189, 0]
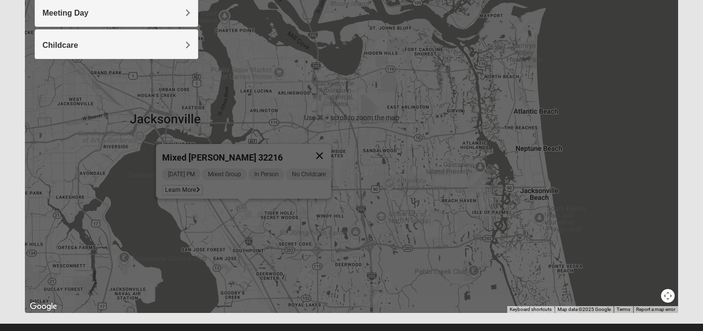
click at [332, 153] on button "Close" at bounding box center [319, 155] width 23 height 23
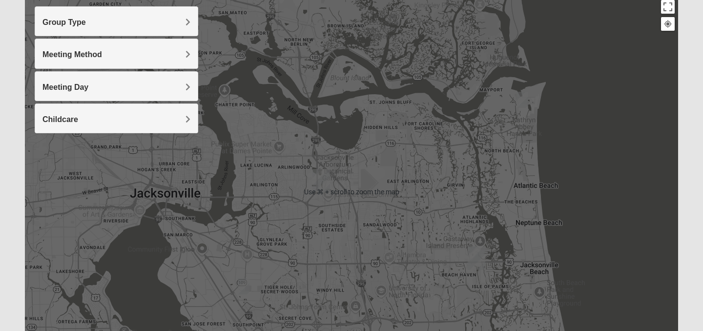
scroll to position [137, 0]
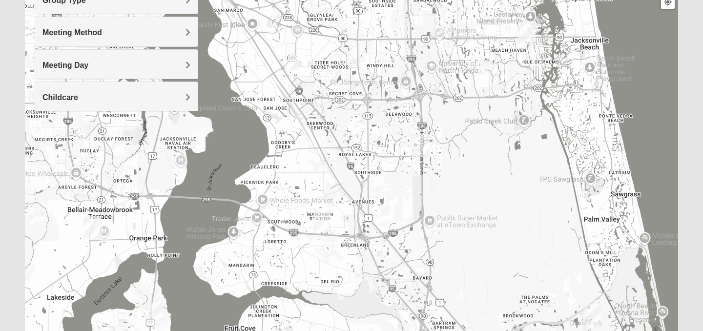
drag, startPoint x: 361, startPoint y: 239, endPoint x: 412, endPoint y: 38, distance: 208.2
click at [412, 38] on div at bounding box center [352, 170] width 654 height 391
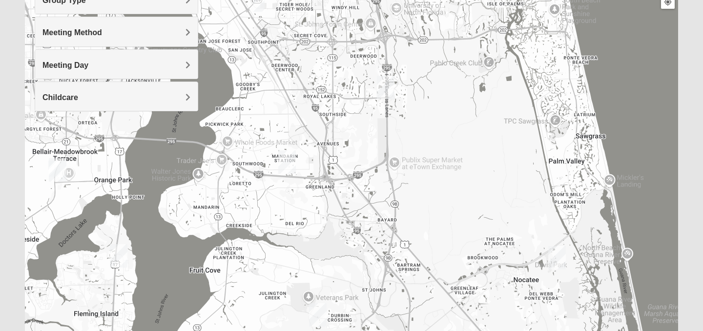
drag, startPoint x: 484, startPoint y: 184, endPoint x: 448, endPoint y: 122, distance: 72.2
click at [448, 122] on div at bounding box center [352, 170] width 654 height 391
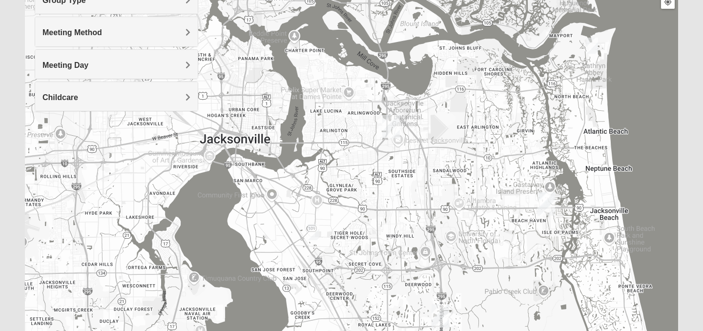
drag, startPoint x: 388, startPoint y: 81, endPoint x: 445, endPoint y: 311, distance: 236.4
click at [445, 311] on img "Baymeadows" at bounding box center [441, 315] width 18 height 23
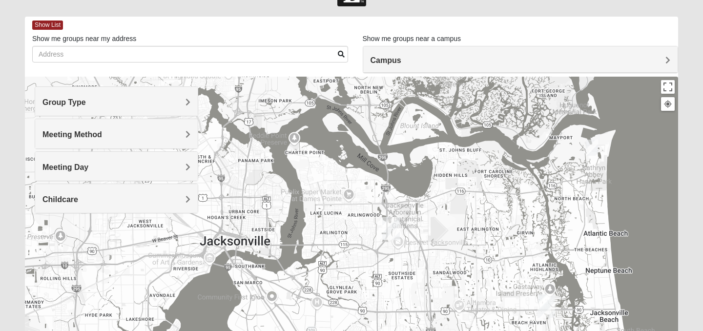
scroll to position [29, 0]
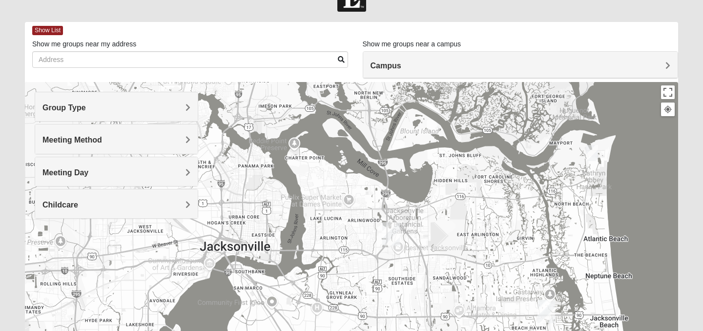
click at [61, 108] on span "Group Type" at bounding box center [64, 108] width 43 height 8
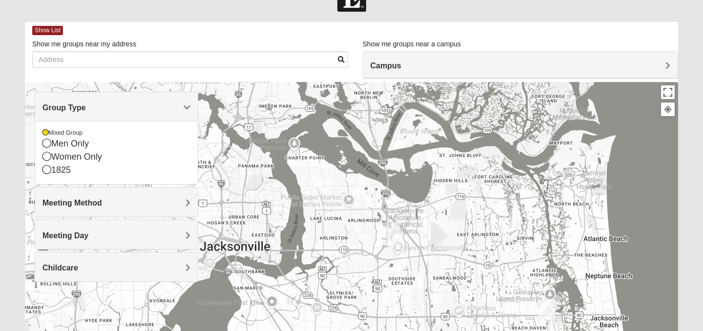
click at [61, 108] on span "Group Type" at bounding box center [64, 108] width 43 height 8
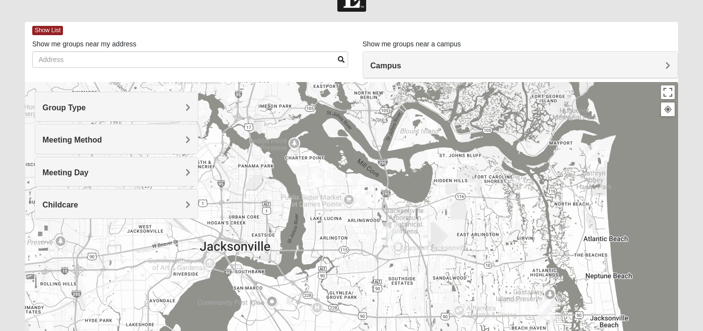
click at [63, 138] on span "Meeting Method" at bounding box center [73, 140] width 60 height 8
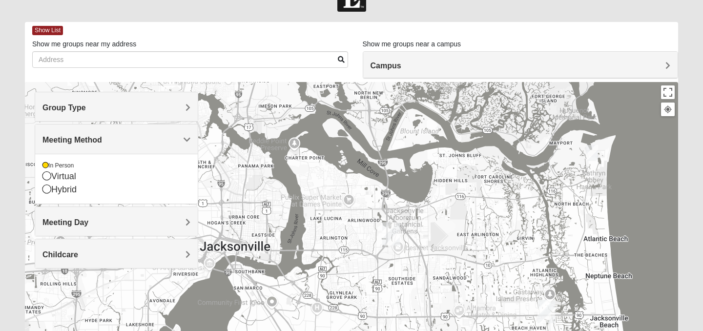
click at [63, 138] on span "Meeting Method" at bounding box center [73, 140] width 60 height 8
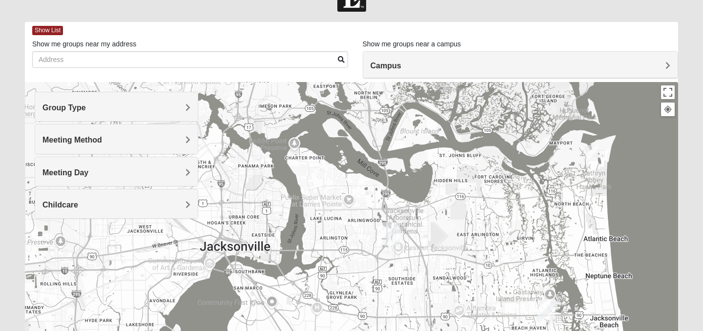
click at [64, 172] on span "Meeting Day" at bounding box center [66, 173] width 46 height 8
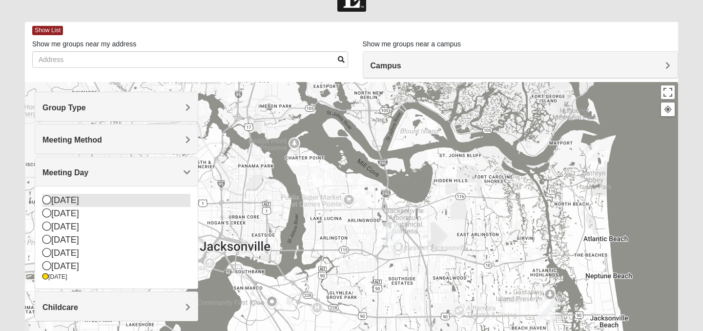
click at [57, 203] on div "[DATE]" at bounding box center [117, 200] width 148 height 13
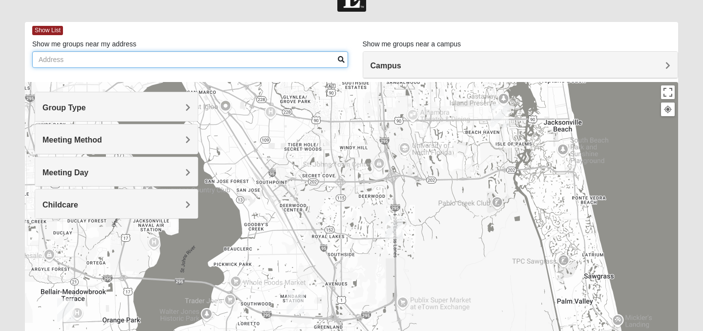
drag, startPoint x: 314, startPoint y: 264, endPoint x: 267, endPoint y: 65, distance: 203.8
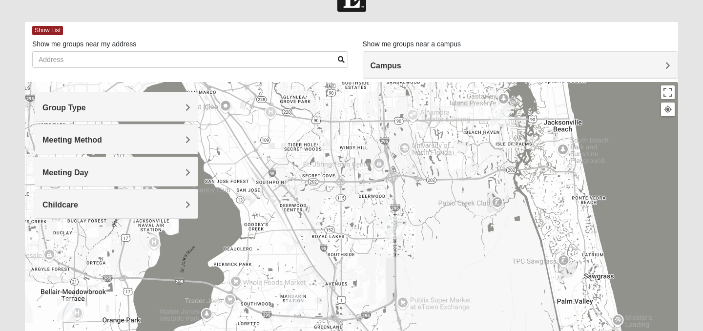
click at [267, 65] on div "Show List Loading Groups Keywords Filter Additional Filters Campus Arlington Ba…" at bounding box center [352, 247] width 654 height 451
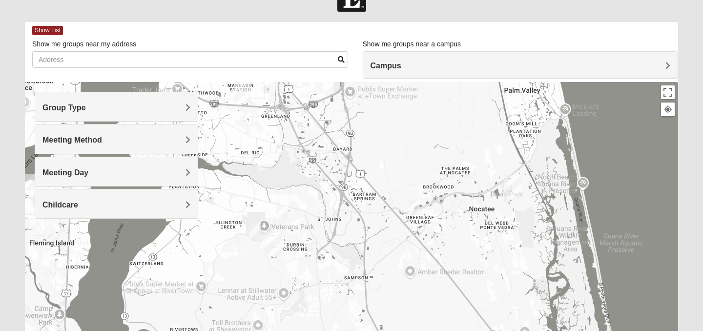
drag, startPoint x: 282, startPoint y: 154, endPoint x: 227, endPoint y: -60, distance: 220.9
click at [227, 0] on html "Log In Find A Group Error Show List Loading Groups" at bounding box center [351, 240] width 703 height 538
click at [414, 202] on img "Mixed Buckley 32081" at bounding box center [415, 208] width 12 height 16
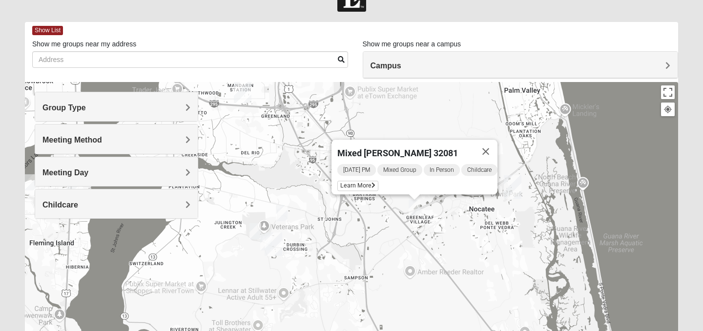
click at [281, 209] on img "Mixed Chung 32259" at bounding box center [282, 213] width 12 height 16
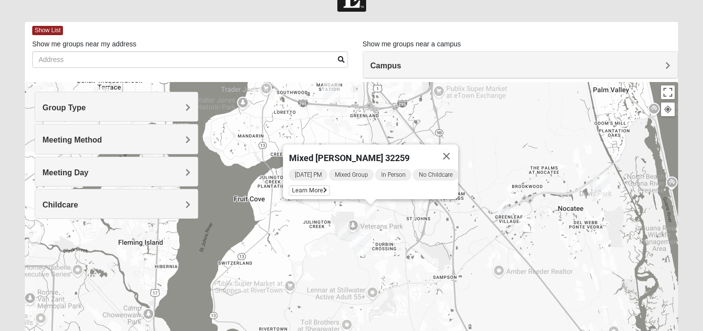
drag, startPoint x: 230, startPoint y: 218, endPoint x: 320, endPoint y: 217, distance: 90.4
click at [320, 217] on div "Mixed Chung 32259 Sunday PM Mixed Group In Person No Childcare Learn More" at bounding box center [352, 277] width 654 height 391
click at [341, 227] on img "Mixed Clark 32259" at bounding box center [344, 231] width 12 height 16
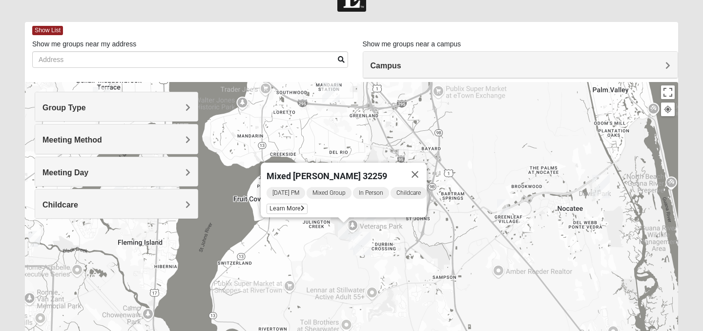
click at [352, 240] on img "Mixed Franzini 32259" at bounding box center [355, 242] width 12 height 16
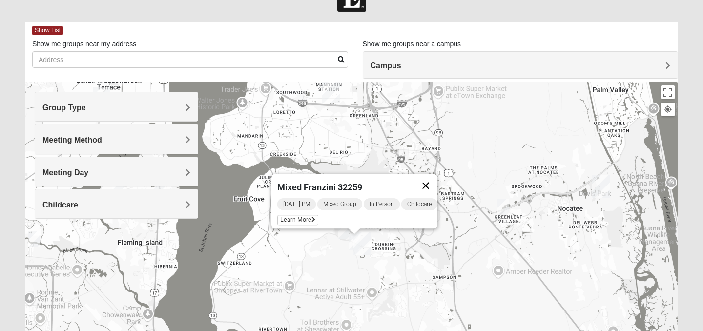
click at [433, 181] on button "Close" at bounding box center [425, 185] width 23 height 23
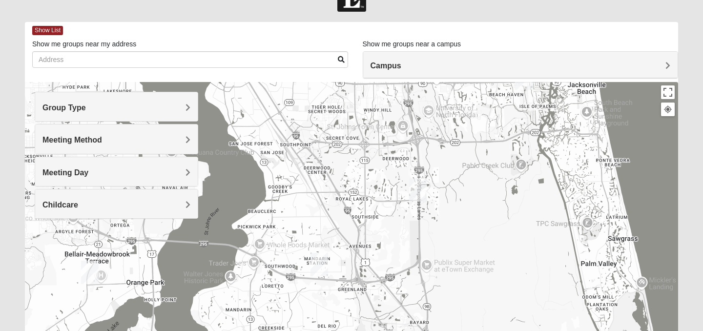
drag, startPoint x: 432, startPoint y: 192, endPoint x: 422, endPoint y: 368, distance: 176.6
click at [422, 331] on html "Log In Find A Group Error Show List Loading Groups" at bounding box center [351, 240] width 703 height 538
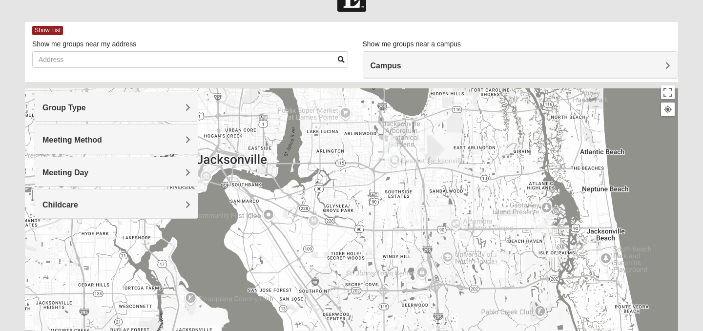
drag, startPoint x: 456, startPoint y: 204, endPoint x: 473, endPoint y: 355, distance: 151.9
click at [473, 331] on html "Log In Find A Group Error Show List Loading Groups" at bounding box center [351, 240] width 703 height 538
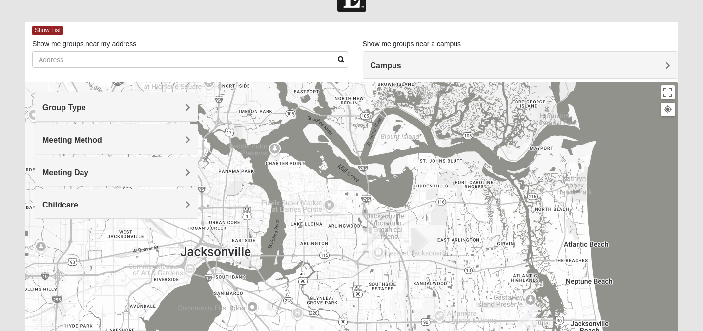
drag, startPoint x: 497, startPoint y: 249, endPoint x: 481, endPoint y: 339, distance: 91.4
click at [481, 331] on html "Log In Find A Group Error Show List Loading Groups" at bounding box center [351, 240] width 703 height 538
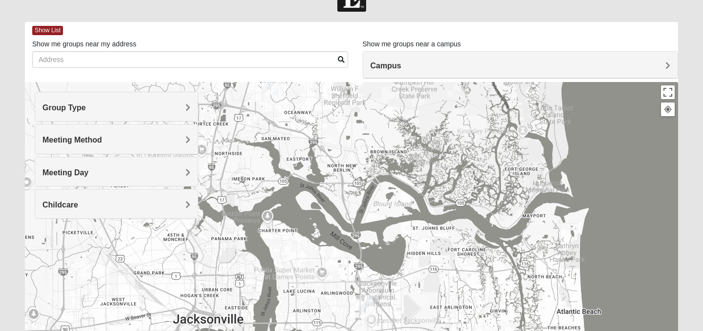
drag, startPoint x: 478, startPoint y: 237, endPoint x: 471, endPoint y: 303, distance: 66.3
click at [471, 303] on div at bounding box center [352, 277] width 654 height 391
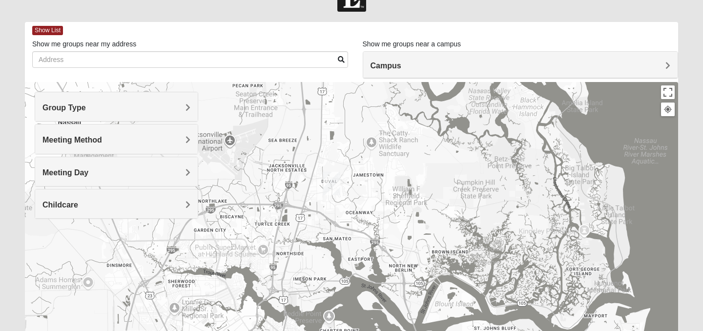
drag, startPoint x: 458, startPoint y: 173, endPoint x: 519, endPoint y: 277, distance: 120.2
click at [519, 277] on div at bounding box center [352, 277] width 654 height 391
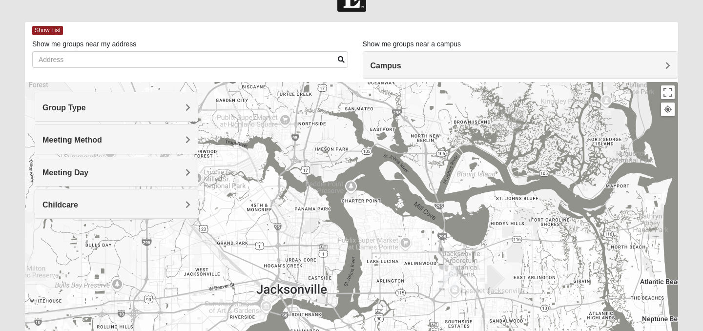
drag, startPoint x: 443, startPoint y: 225, endPoint x: 468, endPoint y: 88, distance: 139.1
click at [468, 88] on div at bounding box center [352, 277] width 654 height 391
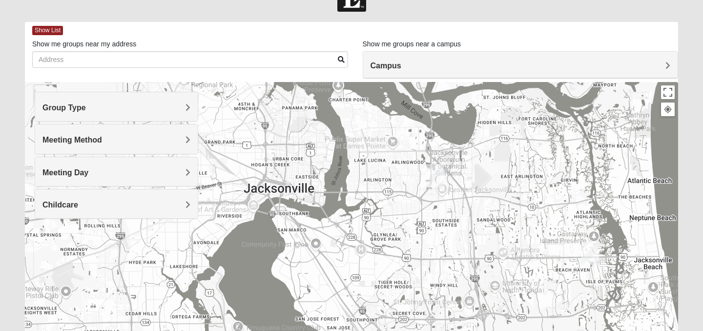
drag, startPoint x: 428, startPoint y: 195, endPoint x: 412, endPoint y: 100, distance: 97.2
click at [412, 100] on div at bounding box center [352, 277] width 654 height 391
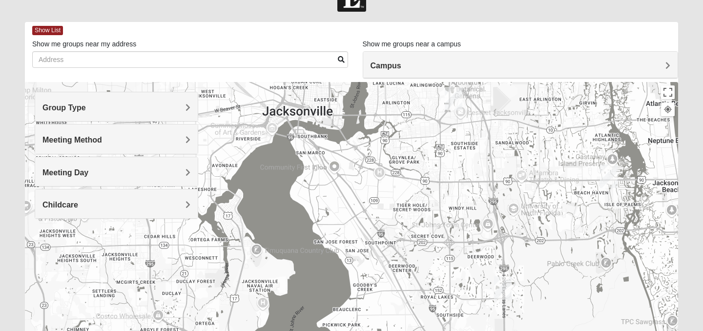
drag, startPoint x: 381, startPoint y: 229, endPoint x: 397, endPoint y: 144, distance: 86.5
click at [397, 144] on div at bounding box center [352, 277] width 654 height 391
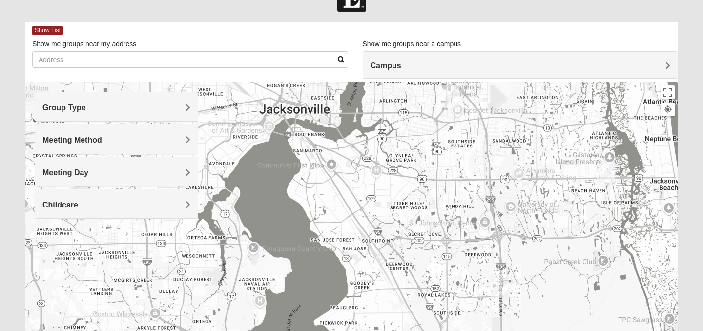
click at [69, 176] on span "Meeting Day" at bounding box center [66, 173] width 46 height 8
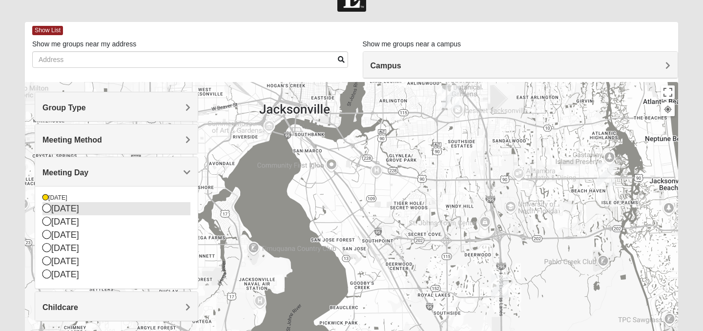
click at [50, 210] on icon at bounding box center [47, 208] width 9 height 9
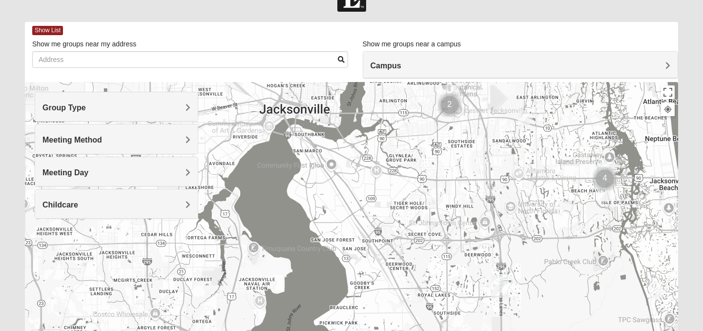
click at [605, 196] on img "Mixed Irish 32224" at bounding box center [603, 194] width 12 height 16
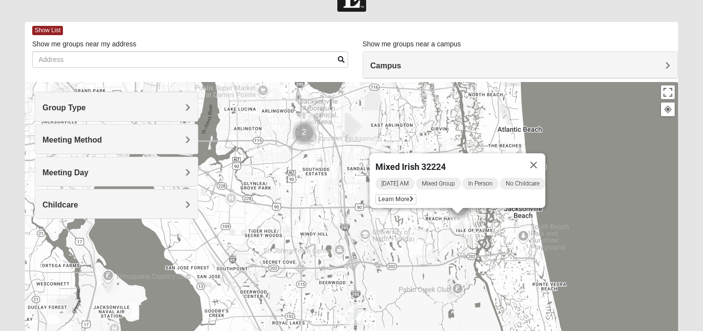
drag, startPoint x: 563, startPoint y: 230, endPoint x: 464, endPoint y: 258, distance: 103.5
click at [464, 258] on div "Mixed Irish 32224 [DATE] AM Mixed Group In Person No Childcare Learn More" at bounding box center [352, 277] width 654 height 391
click at [542, 160] on button "Close" at bounding box center [533, 164] width 23 height 23
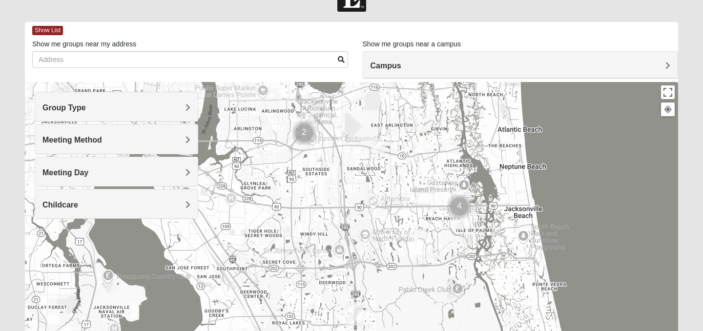
click at [379, 147] on img "Mixed Bell-Higgins 32246" at bounding box center [379, 146] width 12 height 16
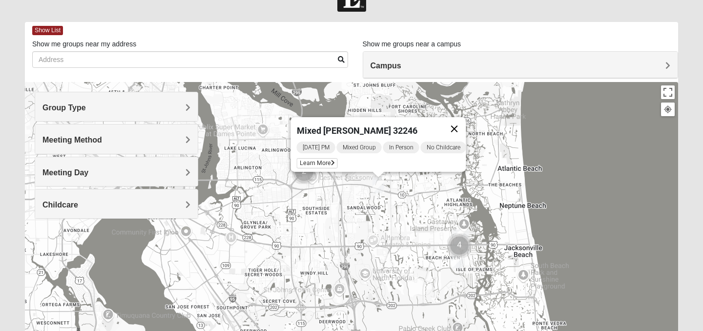
click at [460, 124] on button "Close" at bounding box center [454, 128] width 23 height 23
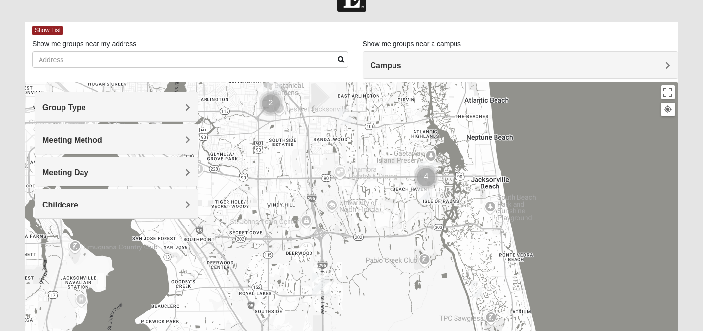
drag, startPoint x: 286, startPoint y: 190, endPoint x: 250, endPoint y: 119, distance: 79.3
click at [250, 119] on div at bounding box center [352, 277] width 654 height 391
click at [431, 66] on h4 "Campus" at bounding box center [521, 65] width 300 height 9
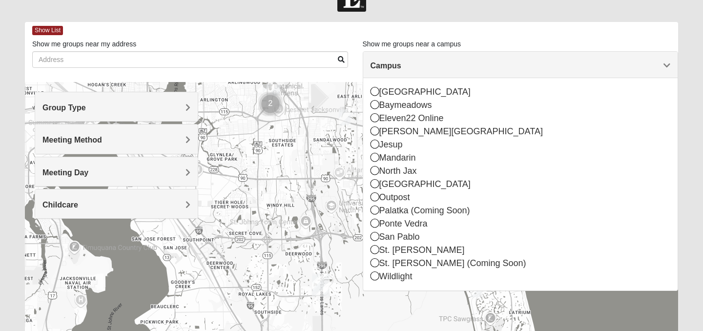
click at [431, 66] on h4 "Campus" at bounding box center [521, 65] width 300 height 9
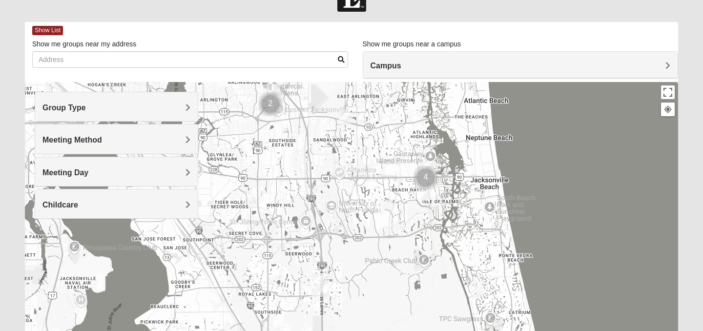
click at [124, 150] on div "Meeting Method" at bounding box center [116, 139] width 163 height 29
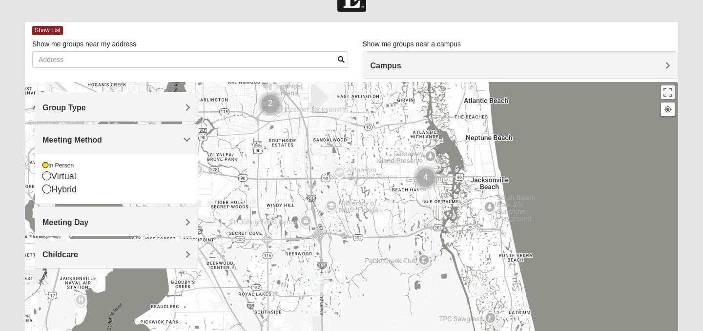
click at [124, 150] on div "Meeting Method" at bounding box center [116, 139] width 163 height 29
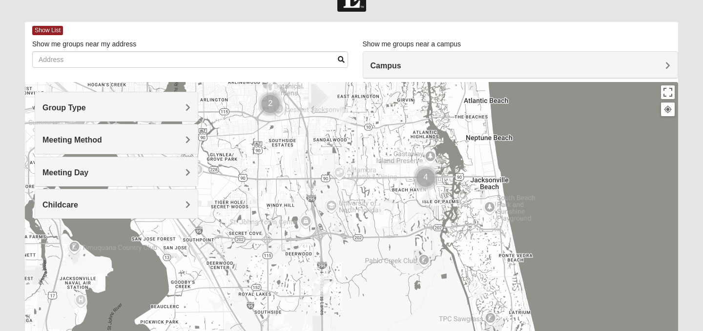
click at [106, 145] on div "Meeting Method" at bounding box center [116, 139] width 163 height 29
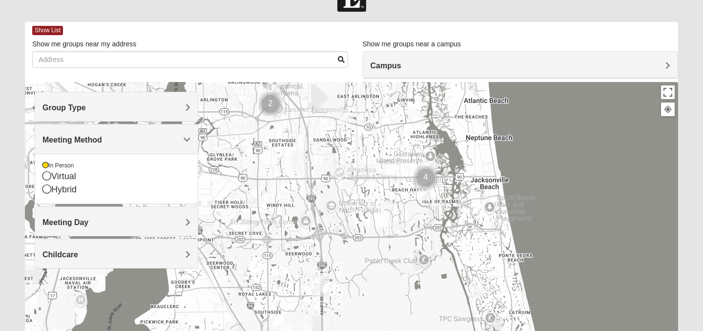
click at [106, 145] on h4 "Meeting Method" at bounding box center [117, 139] width 148 height 9
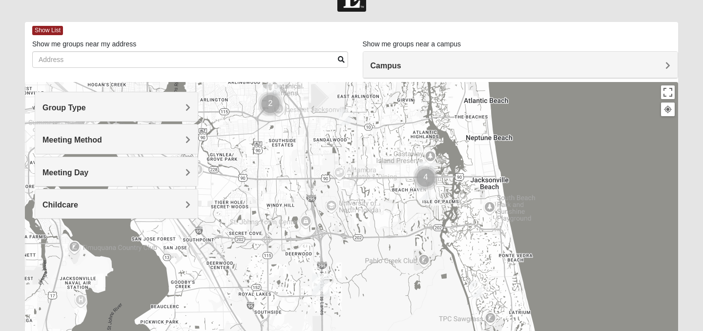
click at [100, 174] on h4 "Meeting Day" at bounding box center [117, 172] width 148 height 9
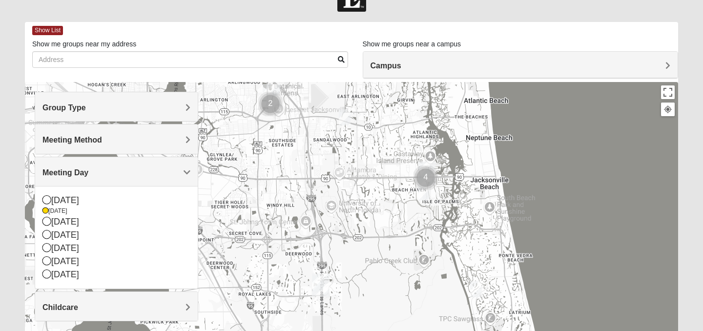
click at [100, 174] on h4 "Meeting Day" at bounding box center [117, 172] width 148 height 9
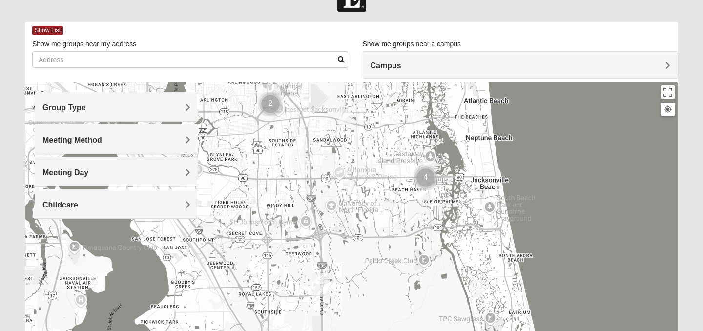
click at [403, 72] on div "Campus" at bounding box center [520, 65] width 315 height 26
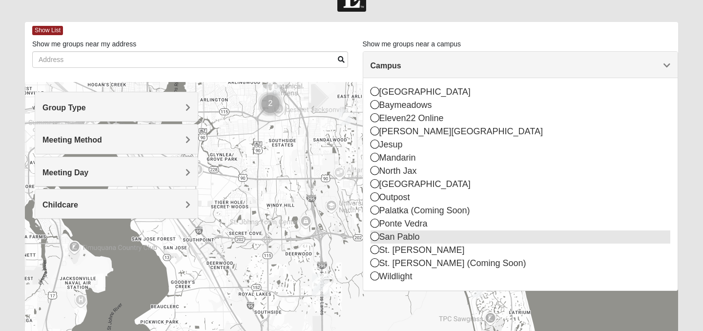
click at [380, 237] on div "San Pablo" at bounding box center [521, 237] width 300 height 13
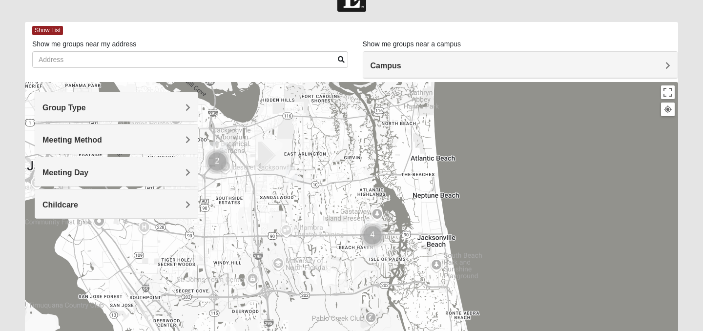
drag, startPoint x: 271, startPoint y: 272, endPoint x: 293, endPoint y: 227, distance: 49.6
click at [293, 227] on div at bounding box center [352, 277] width 654 height 391
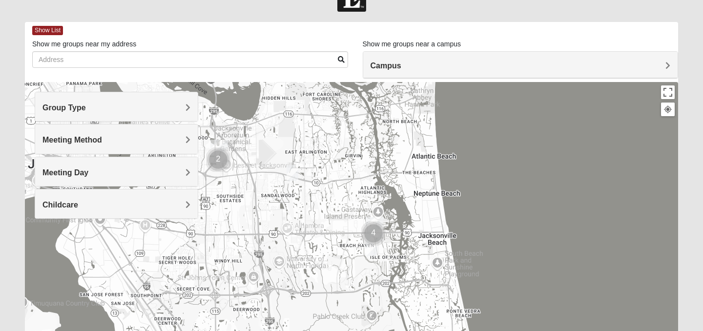
click at [373, 234] on img "Cluster of 4 groups" at bounding box center [374, 233] width 24 height 24
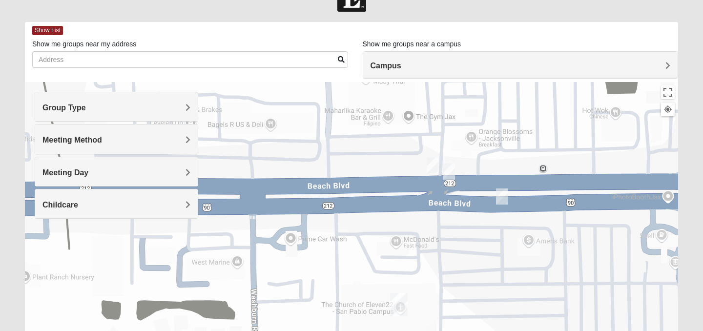
click at [430, 163] on img "On Campus Mixed Long 32250" at bounding box center [433, 165] width 12 height 16
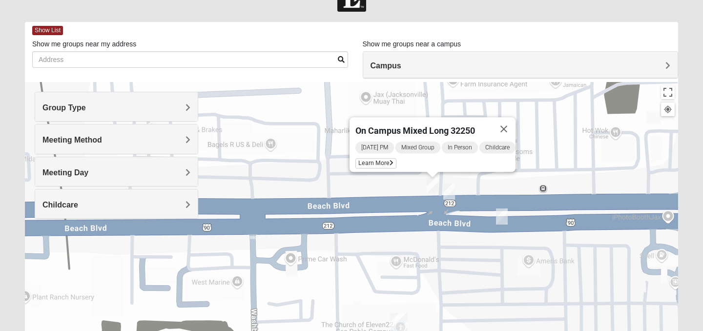
click at [447, 193] on img "On Campus Mixed Salazar 32250" at bounding box center [450, 192] width 12 height 16
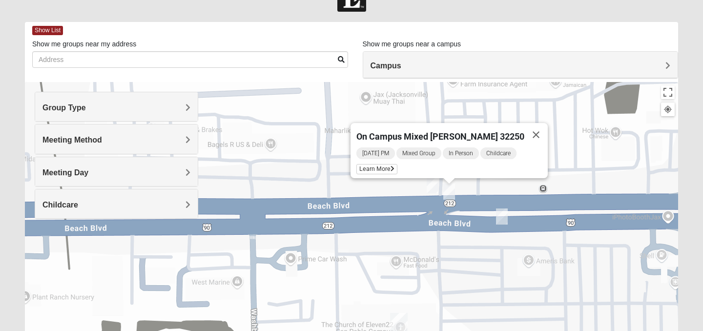
click at [503, 212] on img "On Campus Mixed Barnett 32250" at bounding box center [502, 217] width 12 height 16
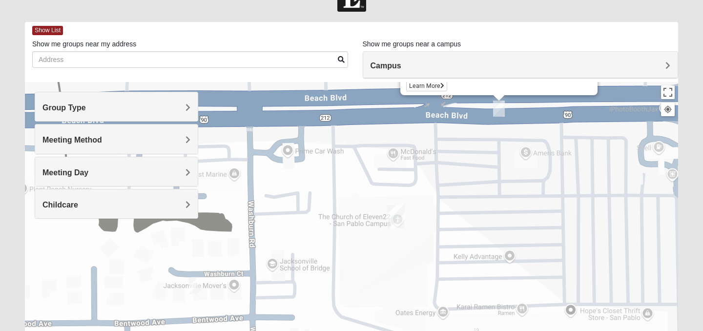
drag, startPoint x: 391, startPoint y: 310, endPoint x: 388, endPoint y: 200, distance: 110.0
click at [388, 200] on div "On Campus Mixed Barnett 32250 Monday PM Mixed Group In Person Childcare Learn M…" at bounding box center [352, 277] width 654 height 391
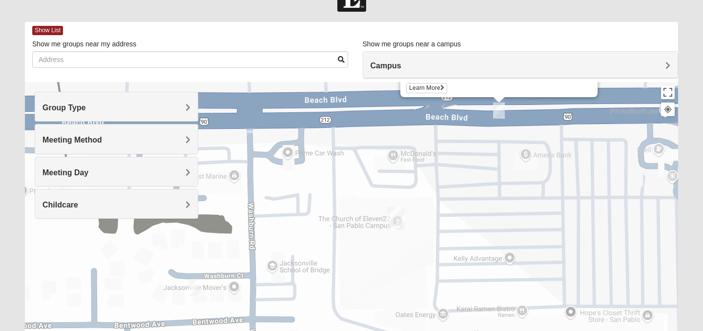
click at [193, 286] on img "Mixed Ollier 32250" at bounding box center [195, 288] width 12 height 16
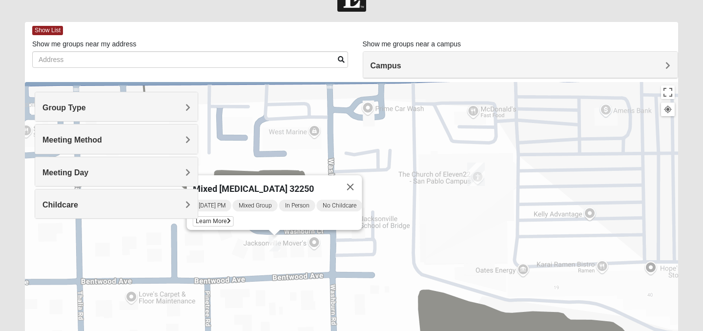
drag, startPoint x: 169, startPoint y: 298, endPoint x: 251, endPoint y: 254, distance: 92.9
click at [251, 254] on div "Mixed Ollier 32250 Monday PM Mixed Group In Person No Childcare Learn More" at bounding box center [352, 277] width 654 height 391
click at [355, 181] on button "Close" at bounding box center [350, 186] width 23 height 23
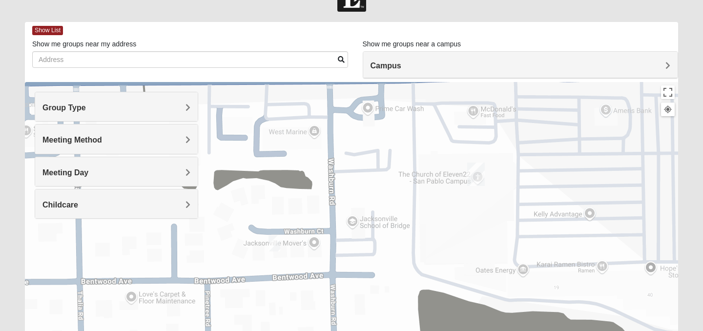
click at [277, 240] on img "Mixed Ollier 32250" at bounding box center [275, 243] width 12 height 16
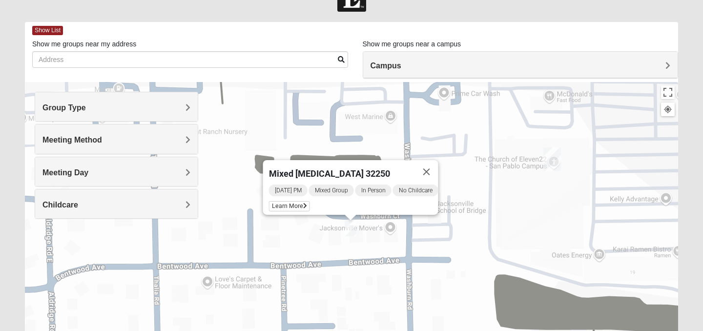
drag, startPoint x: 277, startPoint y: 169, endPoint x: 354, endPoint y: 151, distance: 78.7
click at [354, 151] on div "Mixed Ollier 32250 Monday PM Mixed Group In Person No Childcare Learn More" at bounding box center [352, 277] width 654 height 391
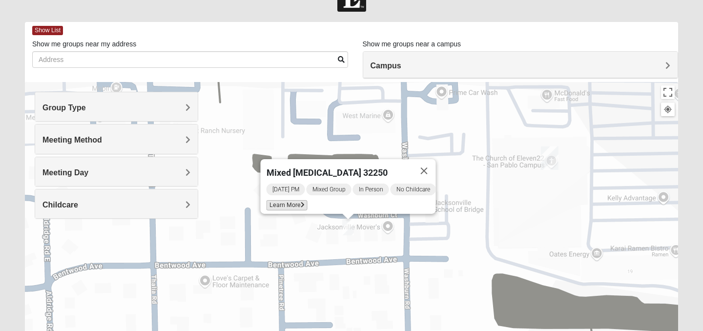
click at [279, 201] on span "Learn More" at bounding box center [287, 205] width 41 height 10
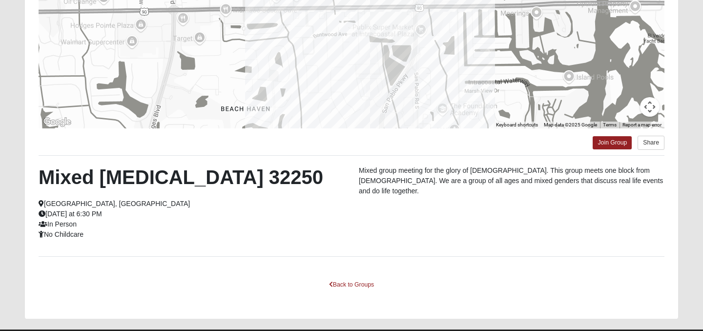
scroll to position [197, 0]
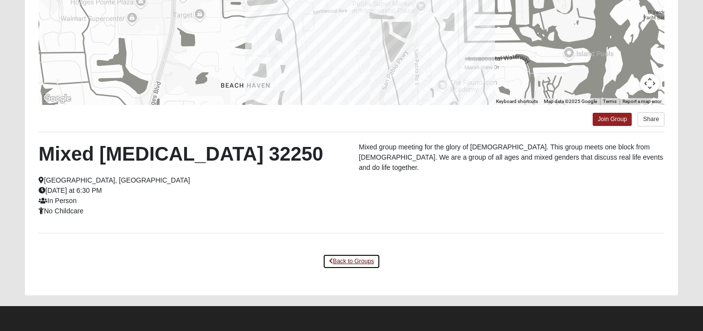
click at [359, 262] on link "Back to Groups" at bounding box center [352, 261] width 58 height 15
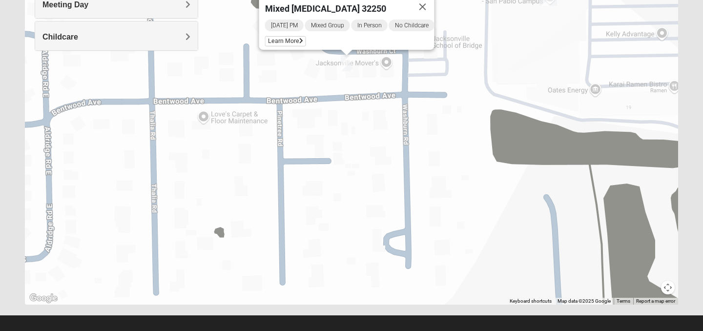
drag, startPoint x: 431, startPoint y: 165, endPoint x: 392, endPoint y: 273, distance: 114.8
click at [392, 273] on div "Mixed Ollier 32250 Monday PM Mixed Group In Person No Childcare Learn More" at bounding box center [352, 109] width 654 height 391
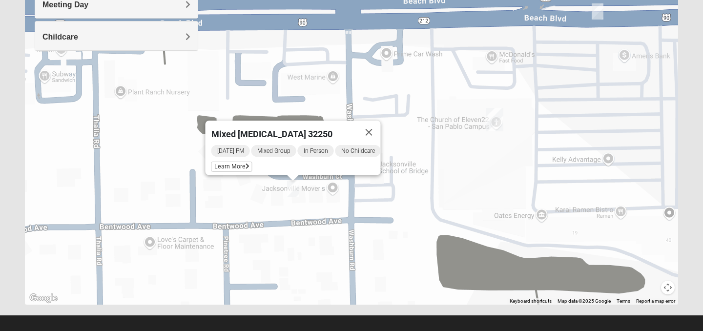
drag, startPoint x: 438, startPoint y: 140, endPoint x: 380, endPoint y: 207, distance: 88.7
click at [380, 207] on div "Mixed Ollier 32250 Monday PM Mixed Group In Person No Childcare Learn More" at bounding box center [352, 109] width 654 height 391
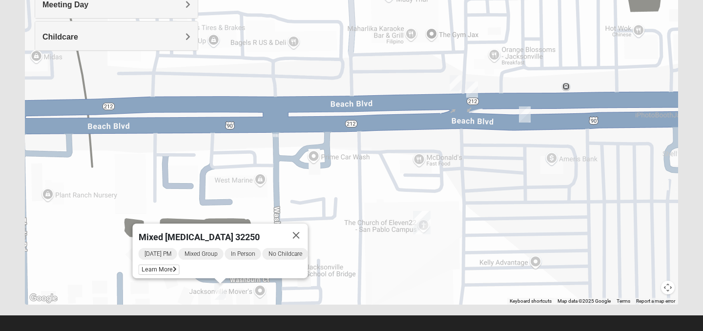
click at [527, 113] on img "On Campus Mixed Barnett 32250" at bounding box center [525, 114] width 12 height 16
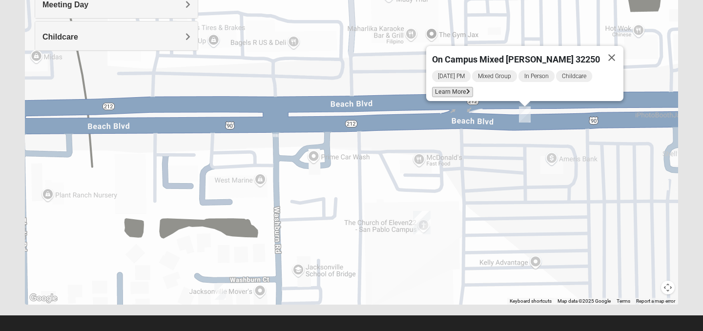
click at [472, 88] on span "Learn More" at bounding box center [452, 92] width 41 height 10
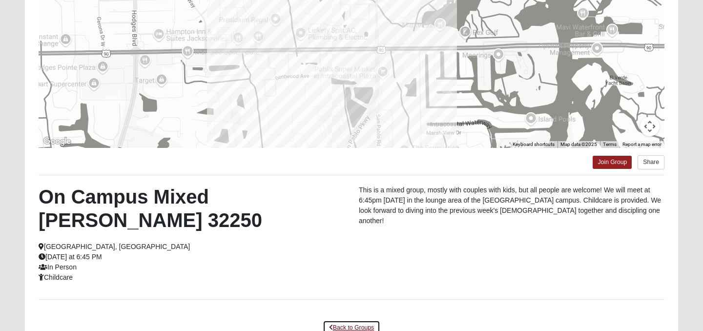
click at [355, 320] on link "Back to Groups" at bounding box center [352, 327] width 58 height 15
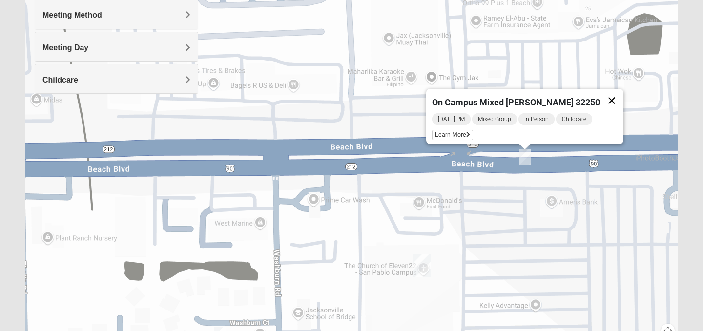
click at [608, 92] on button "Close" at bounding box center [611, 100] width 23 height 23
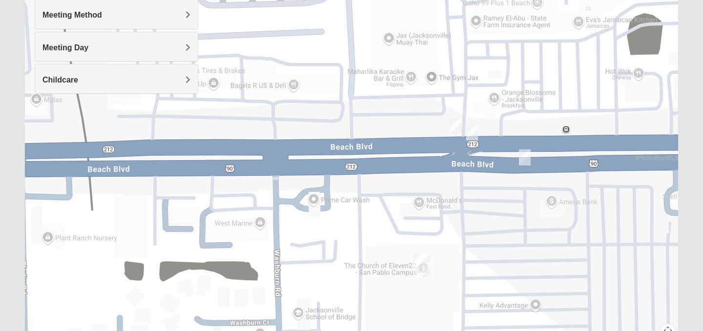
click at [474, 131] on img "On Campus Mixed Salazar 32250" at bounding box center [473, 133] width 12 height 16
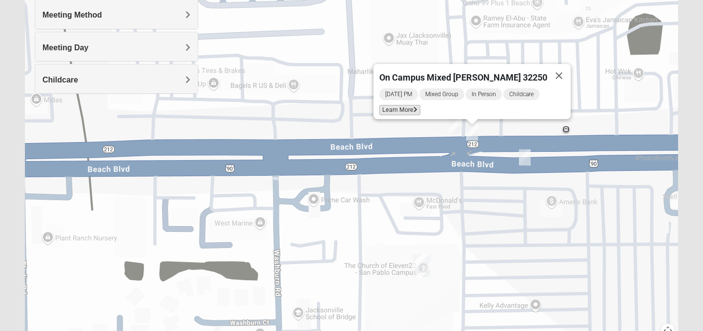
click at [421, 107] on span "Learn More" at bounding box center [400, 110] width 41 height 10
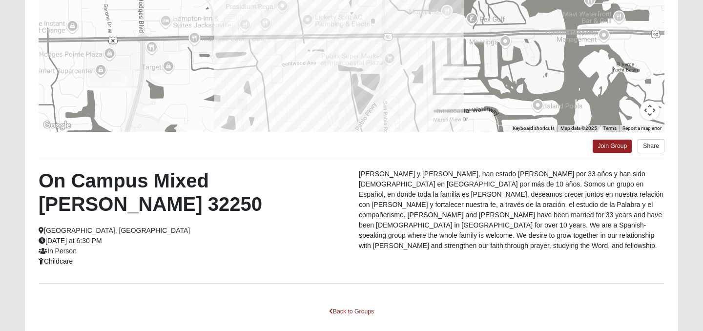
scroll to position [172, 0]
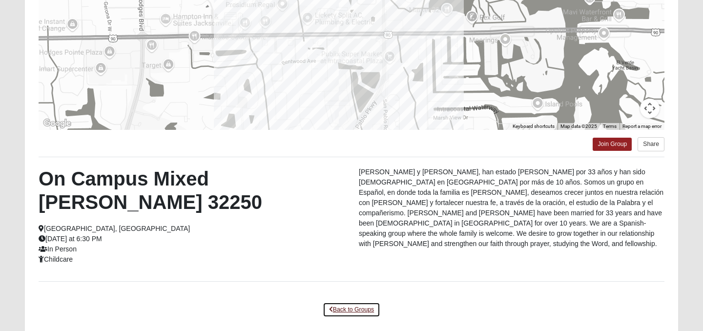
click at [339, 302] on link "Back to Groups" at bounding box center [352, 309] width 58 height 15
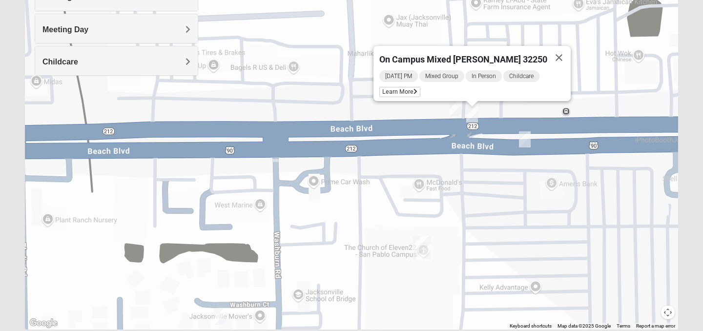
click at [452, 110] on img "On Campus Mixed Long 32250" at bounding box center [456, 108] width 12 height 16
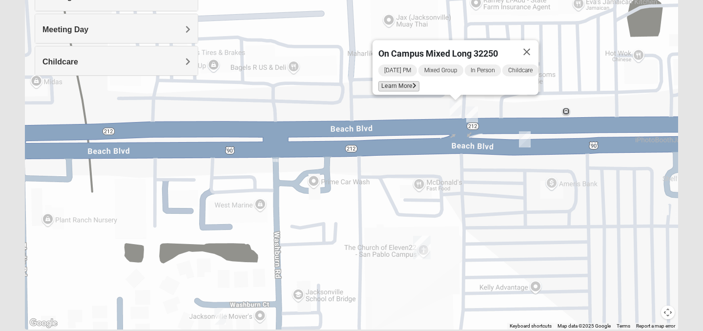
click at [399, 81] on span "Learn More" at bounding box center [399, 86] width 41 height 10
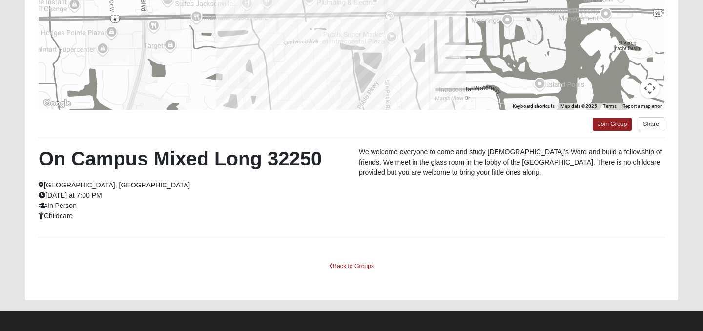
scroll to position [197, 0]
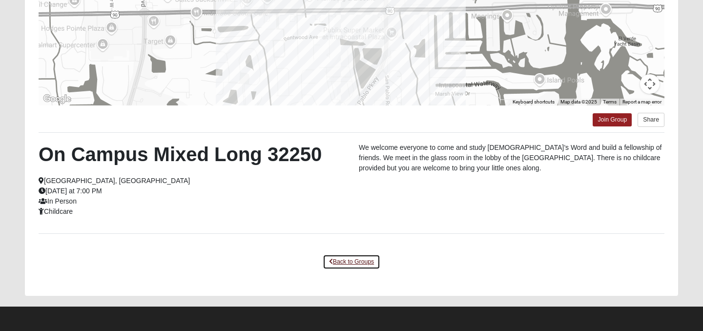
click at [352, 262] on link "Back to Groups" at bounding box center [352, 262] width 58 height 15
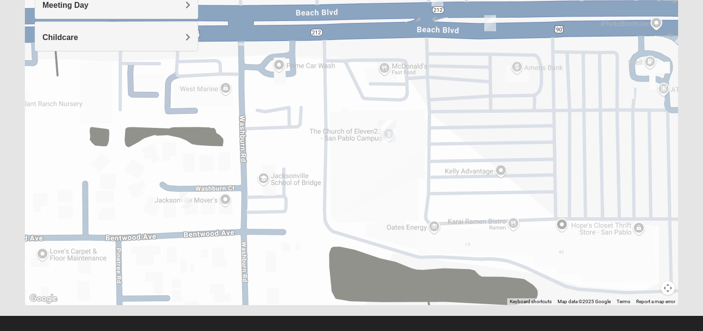
drag, startPoint x: 526, startPoint y: 204, endPoint x: 491, endPoint y: 111, distance: 99.3
click at [491, 111] on div "On Campus Mixed Long 32250 [DATE] PM Mixed Group In Person Childcare Learn More" at bounding box center [352, 110] width 654 height 391
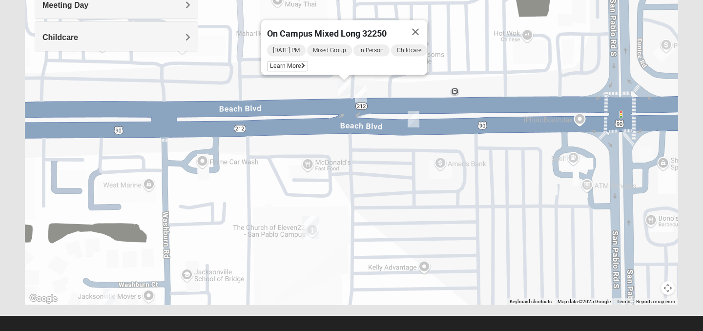
drag, startPoint x: 560, startPoint y: 133, endPoint x: 483, endPoint y: 230, distance: 123.8
click at [483, 230] on div "On Campus Mixed Long 32250 [DATE] PM Mixed Group In Person Childcare Learn More" at bounding box center [352, 110] width 654 height 391
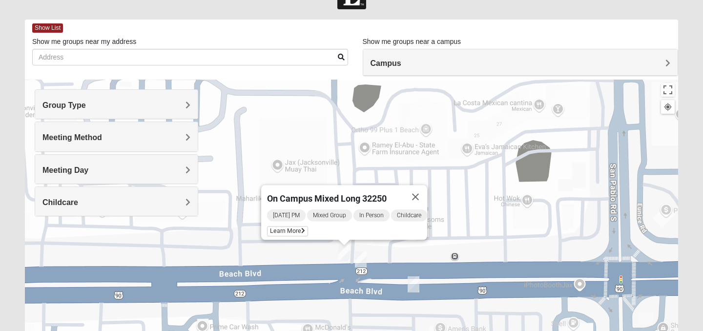
scroll to position [34, 0]
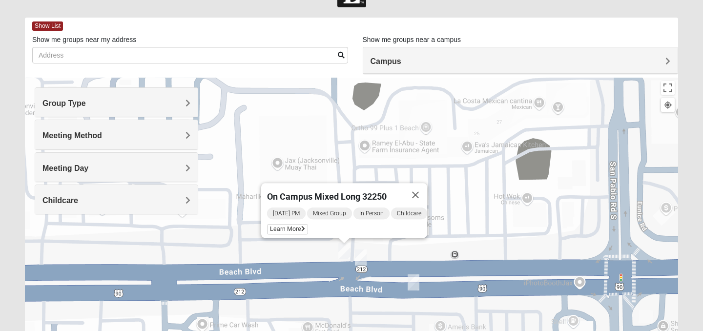
click at [170, 175] on div "Meeting Day" at bounding box center [116, 167] width 163 height 29
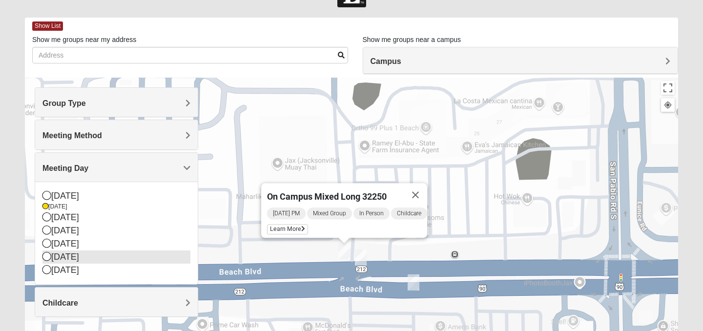
click at [66, 257] on div "[DATE]" at bounding box center [117, 257] width 148 height 13
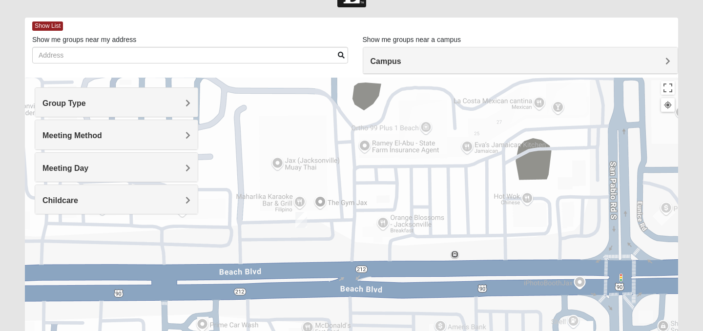
click at [302, 222] on img "On Campus Mixed Smith 32250" at bounding box center [302, 220] width 12 height 16
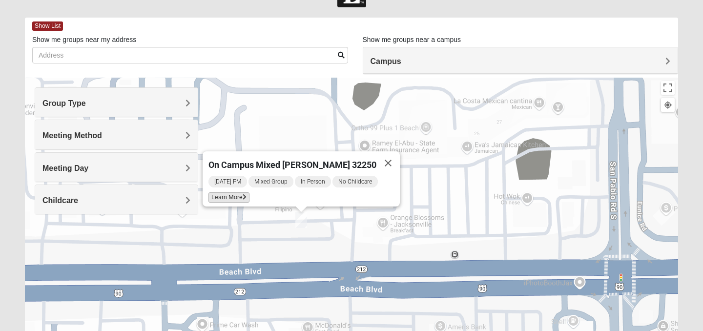
click at [245, 193] on span "Learn More" at bounding box center [229, 197] width 41 height 10
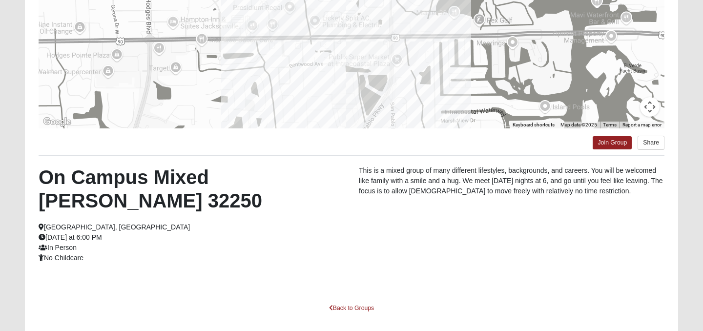
scroll to position [180, 0]
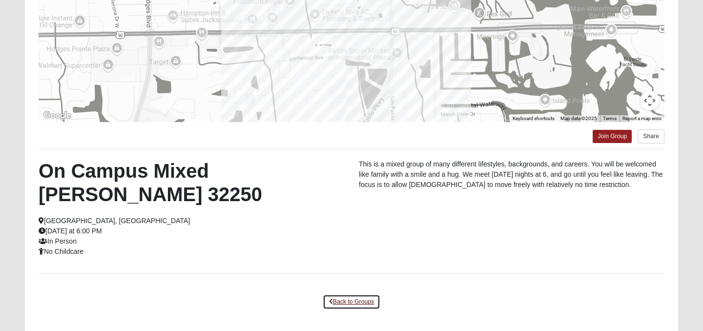
click at [334, 295] on link "Back to Groups" at bounding box center [352, 302] width 58 height 15
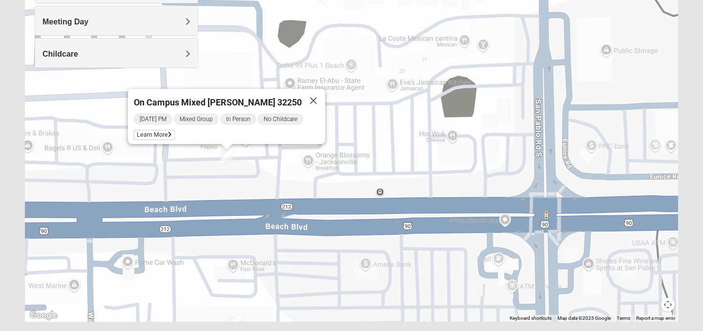
drag, startPoint x: 425, startPoint y: 106, endPoint x: 348, endPoint y: 188, distance: 112.0
click at [348, 188] on div "On Campus Mixed Smith 32250 Friday PM Mixed Group In Person No Childcare Learn …" at bounding box center [352, 126] width 654 height 391
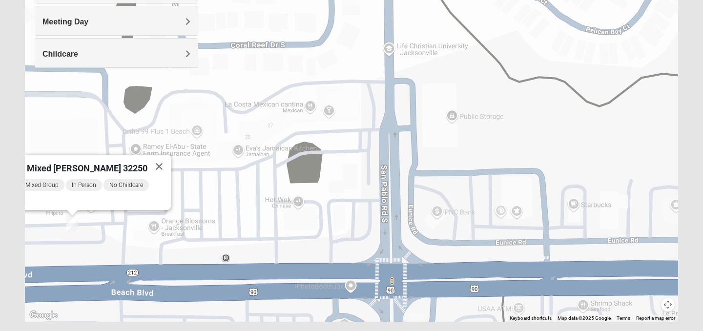
drag, startPoint x: 489, startPoint y: 110, endPoint x: 334, endPoint y: 183, distance: 171.8
click at [334, 183] on div "On Campus Mixed Smith 32250 Friday PM Mixed Group In Person No Childcare Learn …" at bounding box center [352, 126] width 654 height 391
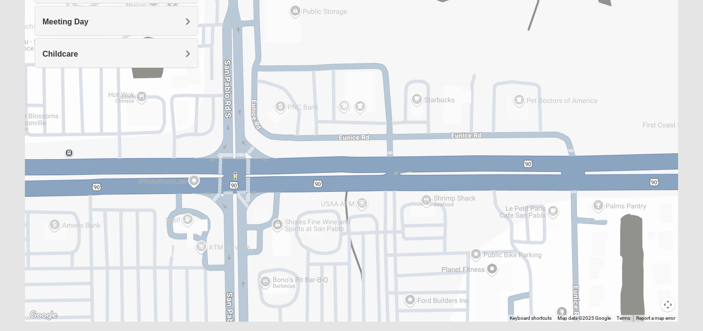
drag, startPoint x: 523, startPoint y: 212, endPoint x: 362, endPoint y: 103, distance: 193.9
click at [362, 103] on div "On Campus Mixed Smith 32250 Friday PM Mixed Group In Person No Childcare Learn …" at bounding box center [352, 126] width 654 height 391
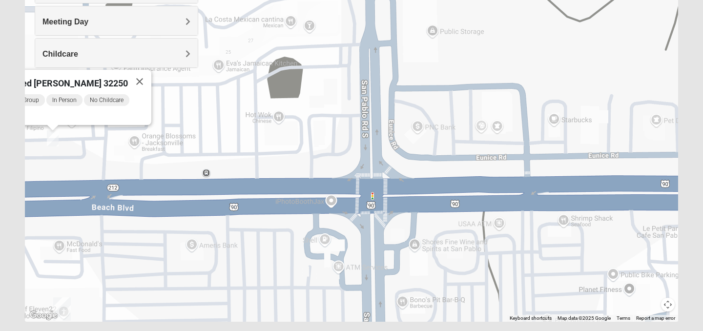
drag, startPoint x: 502, startPoint y: 124, endPoint x: 645, endPoint y: 153, distance: 146.5
click at [645, 153] on div "On Campus Mixed Smith 32250 Friday PM Mixed Group In Person No Childcare Learn …" at bounding box center [352, 126] width 654 height 391
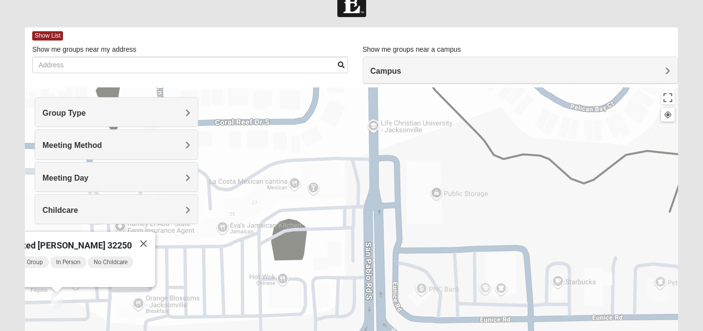
scroll to position [0, 0]
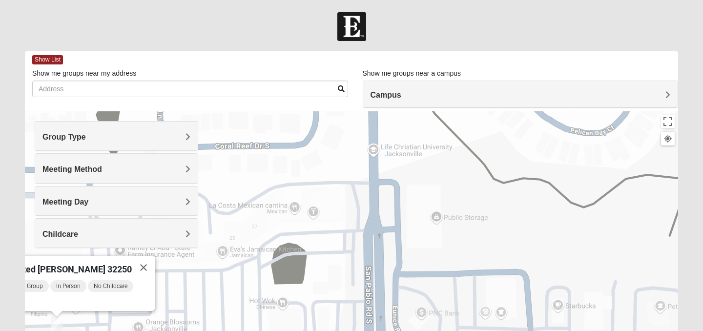
click at [395, 94] on span "Campus" at bounding box center [386, 95] width 31 height 8
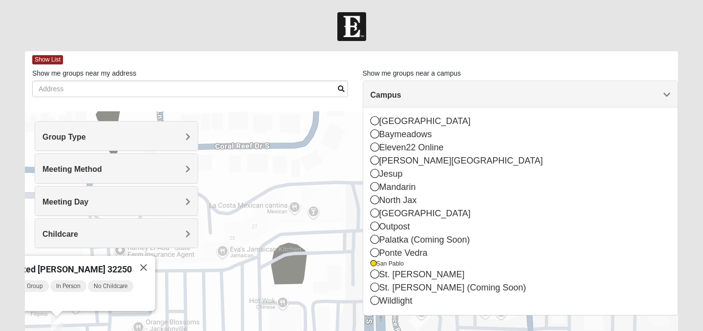
click at [395, 94] on span "Campus" at bounding box center [386, 95] width 31 height 8
